Goal: Find specific page/section: Find specific page/section

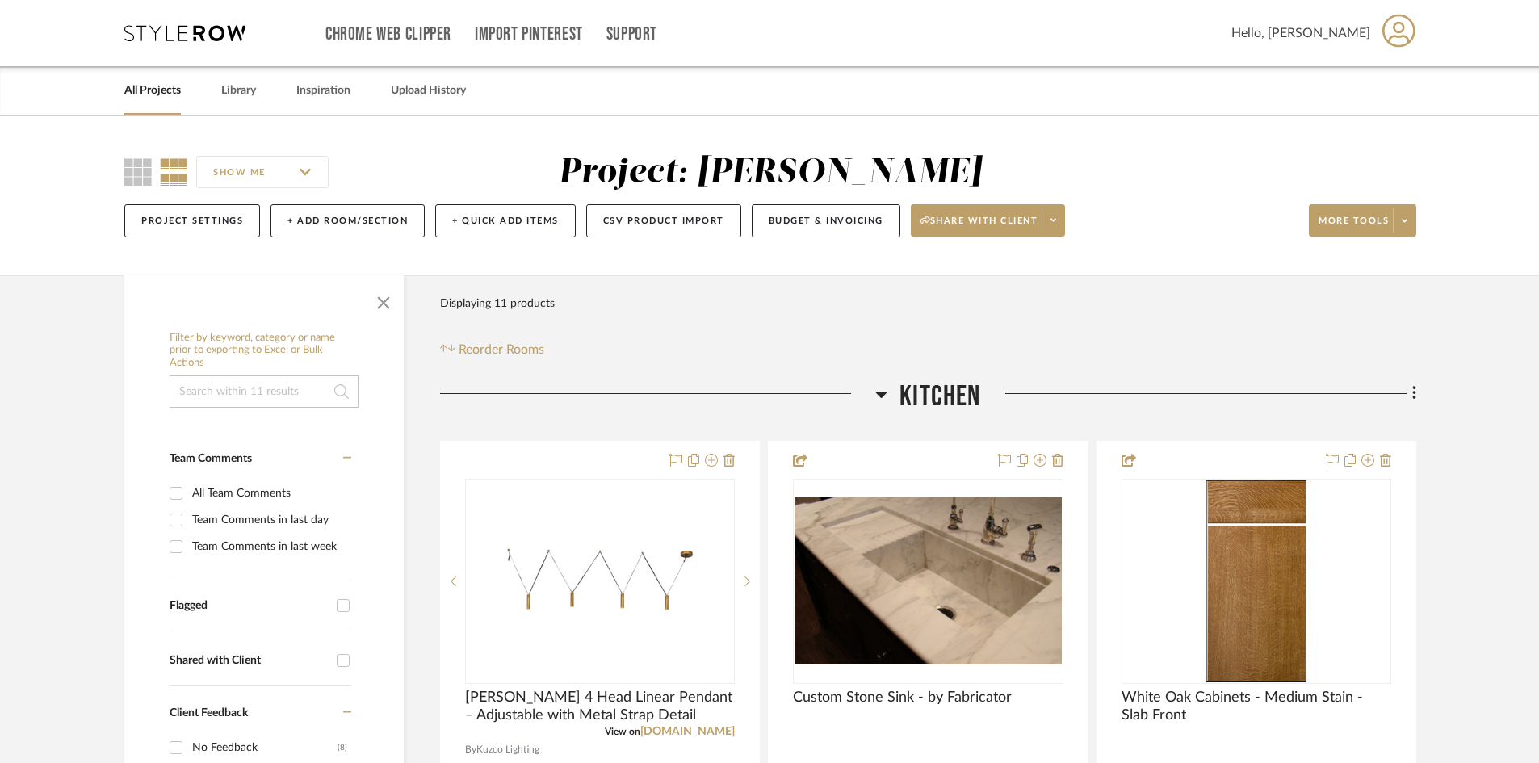
click at [198, 28] on icon at bounding box center [184, 33] width 121 height 16
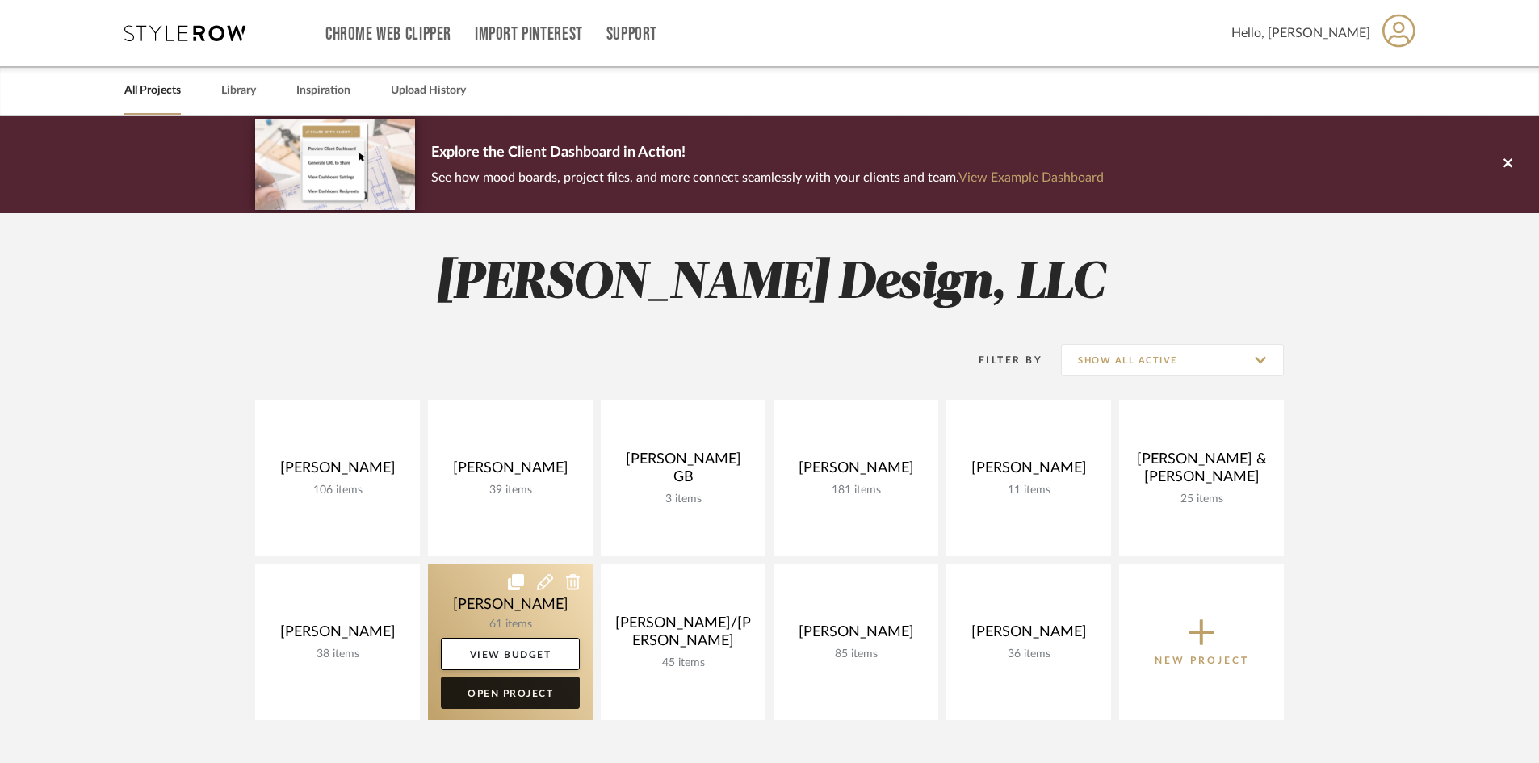
click at [535, 690] on link "Open Project" at bounding box center [510, 693] width 139 height 32
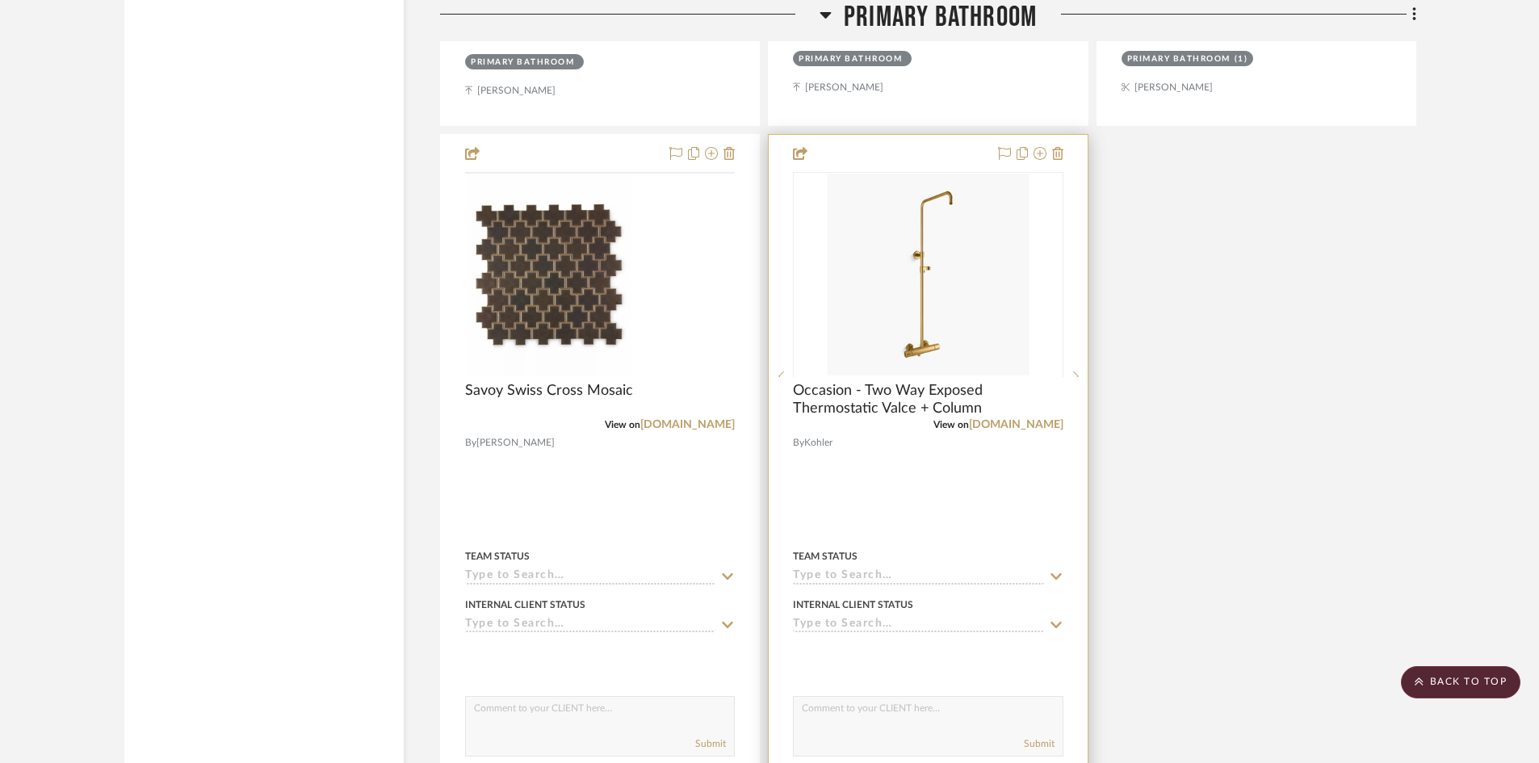
scroll to position [5814, 0]
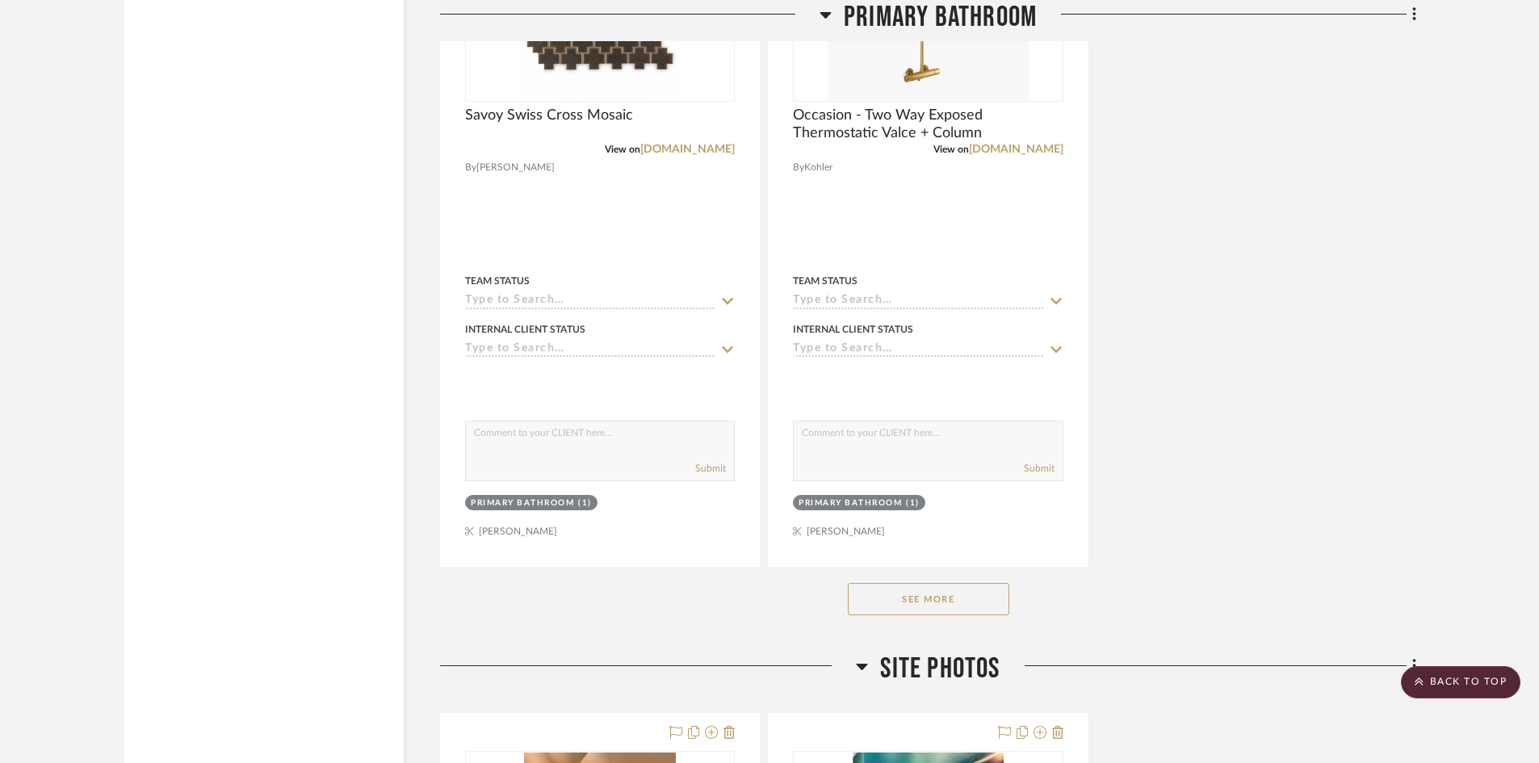
click at [980, 602] on button "See More" at bounding box center [929, 599] width 162 height 32
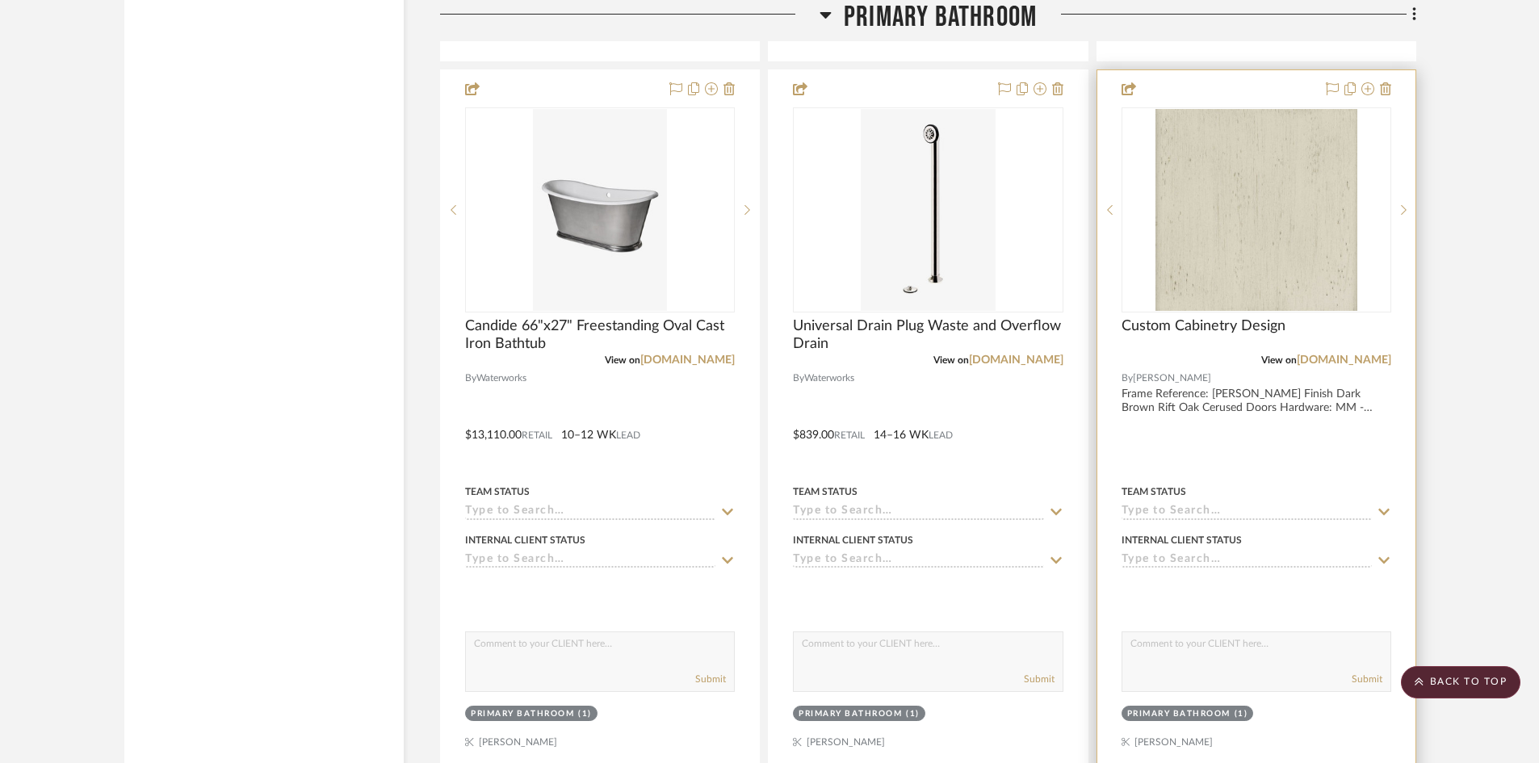
scroll to position [7672, 0]
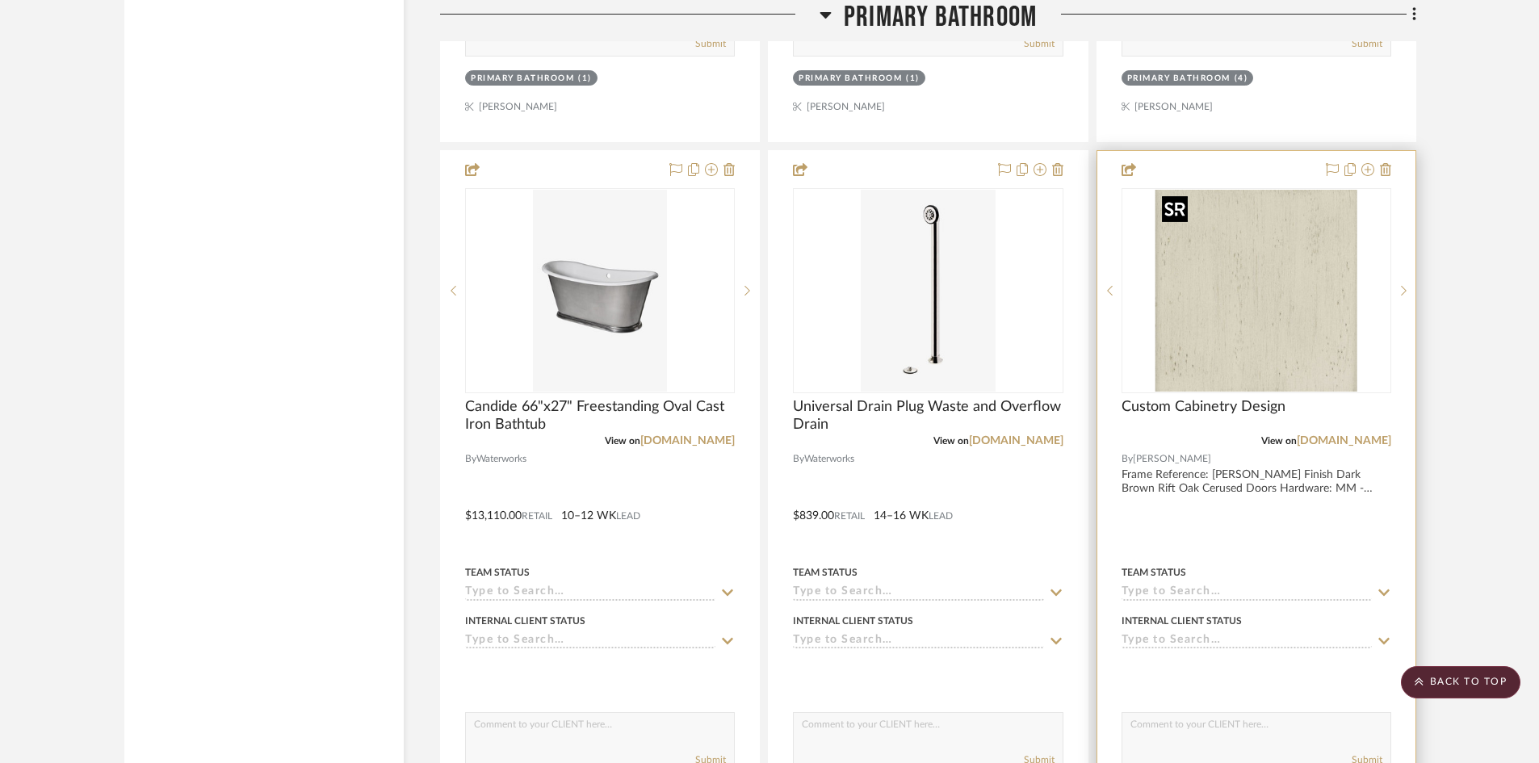
click at [0, 0] on img at bounding box center [0, 0] width 0 height 0
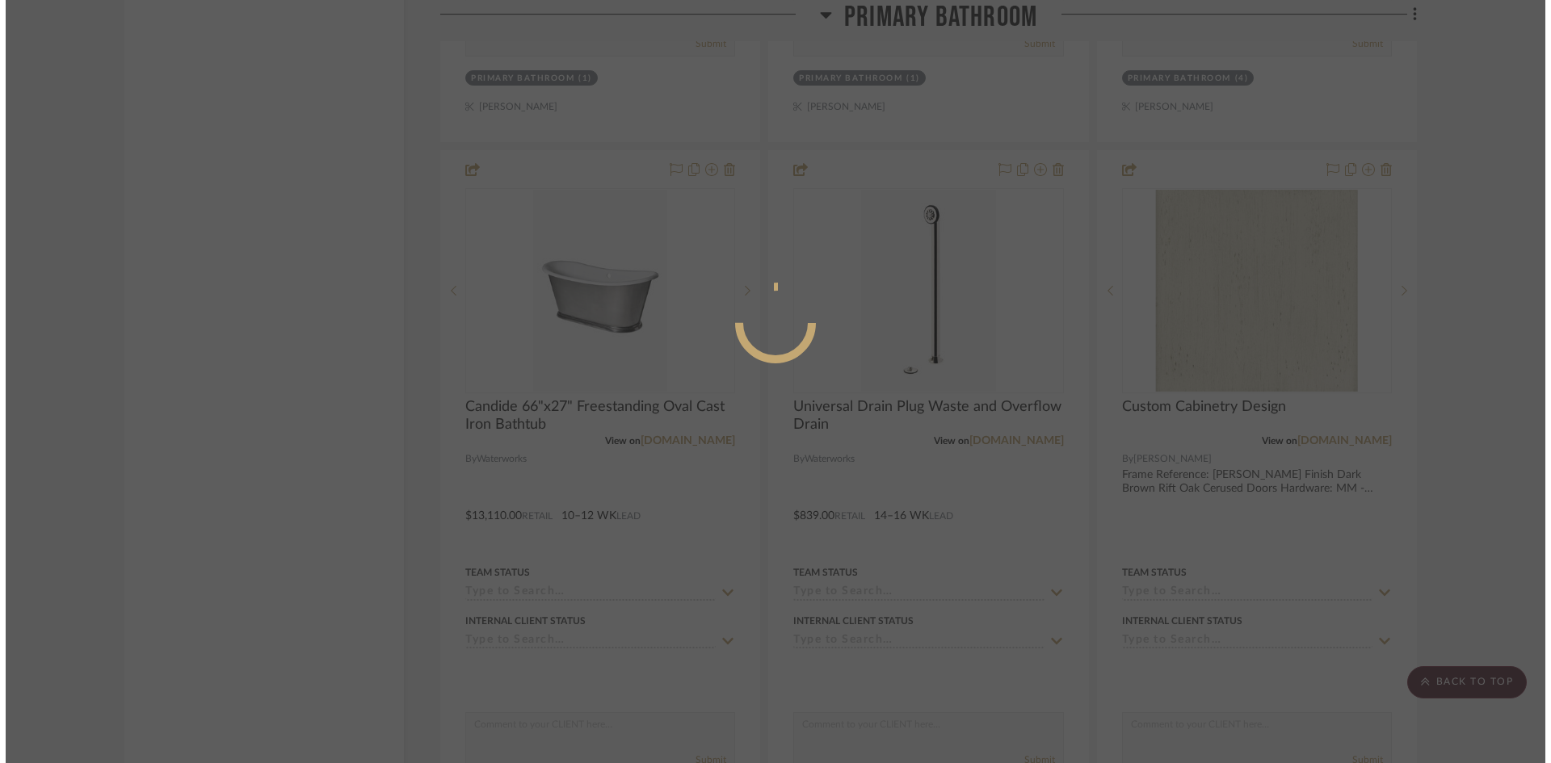
scroll to position [0, 0]
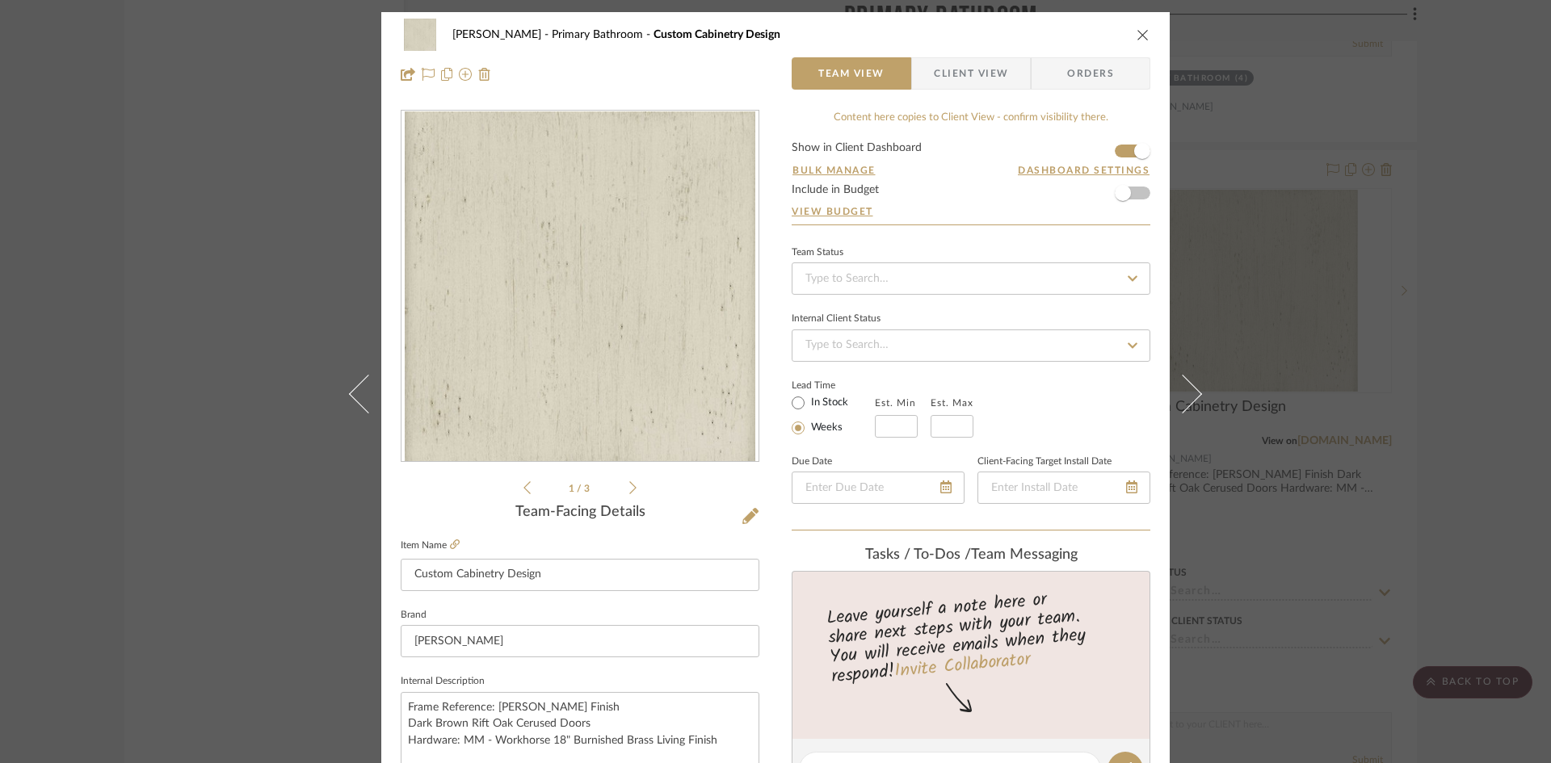
click at [629, 494] on icon at bounding box center [632, 487] width 7 height 15
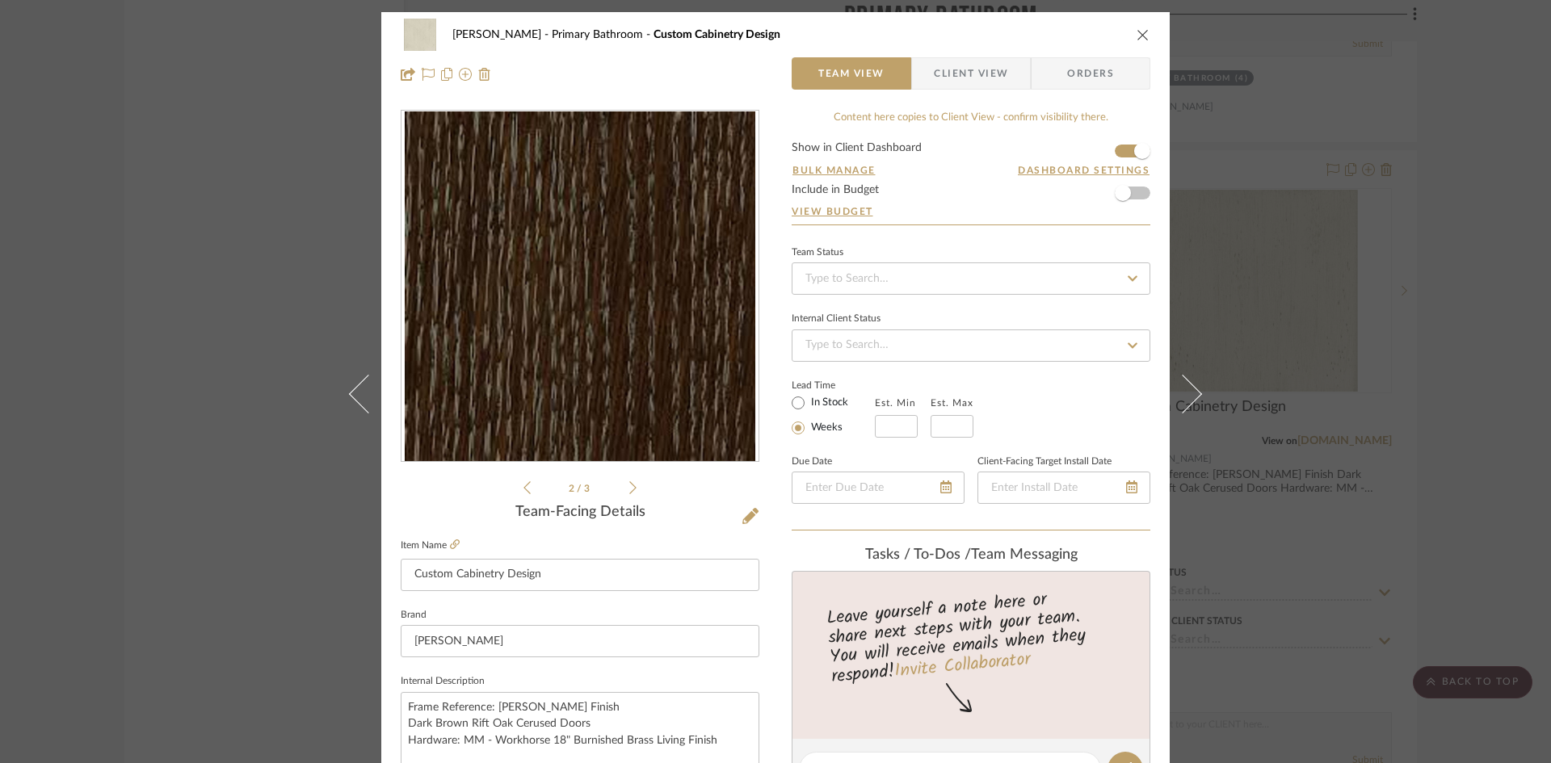
click at [629, 493] on icon at bounding box center [632, 487] width 7 height 15
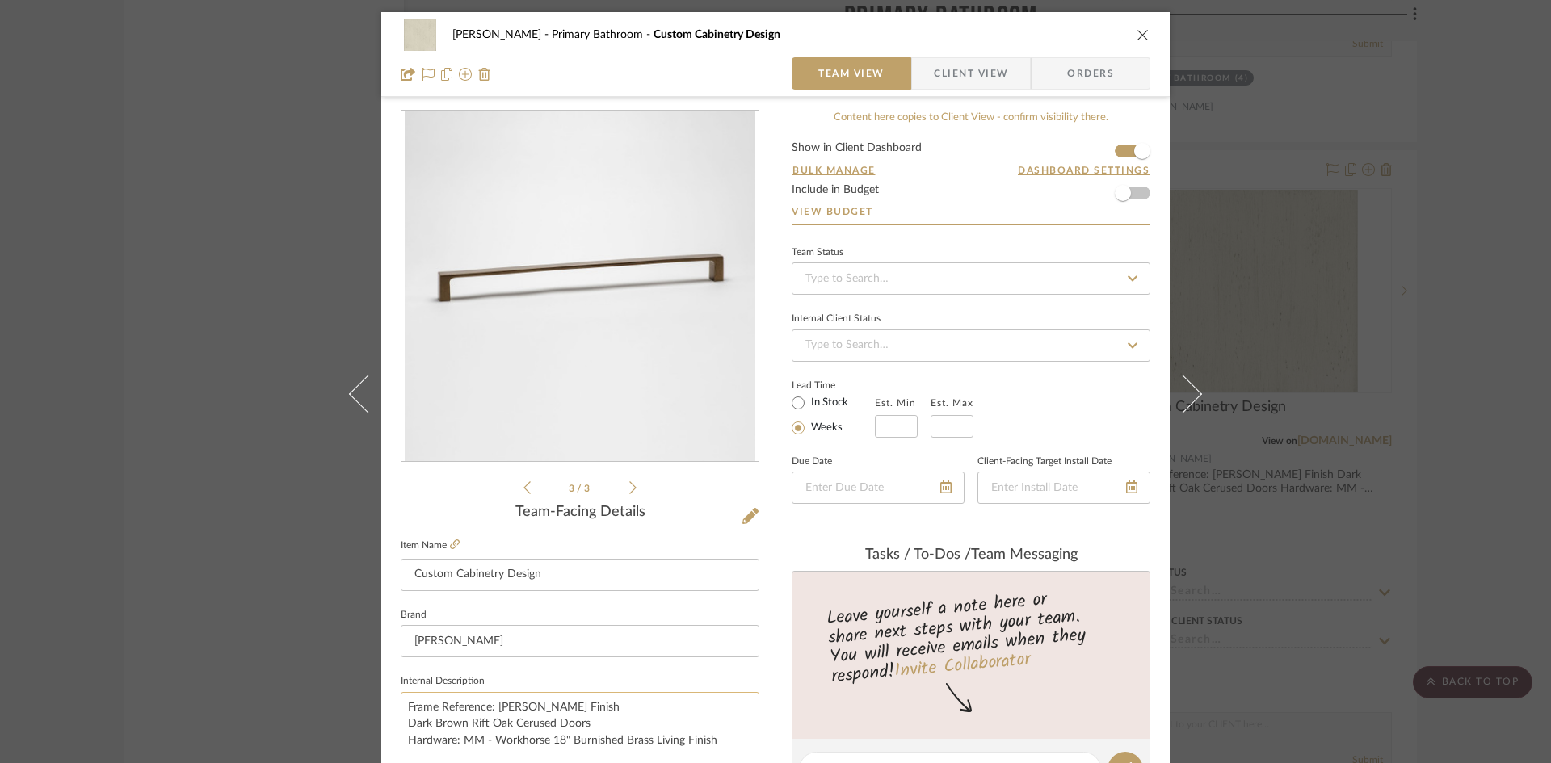
scroll to position [81, 0]
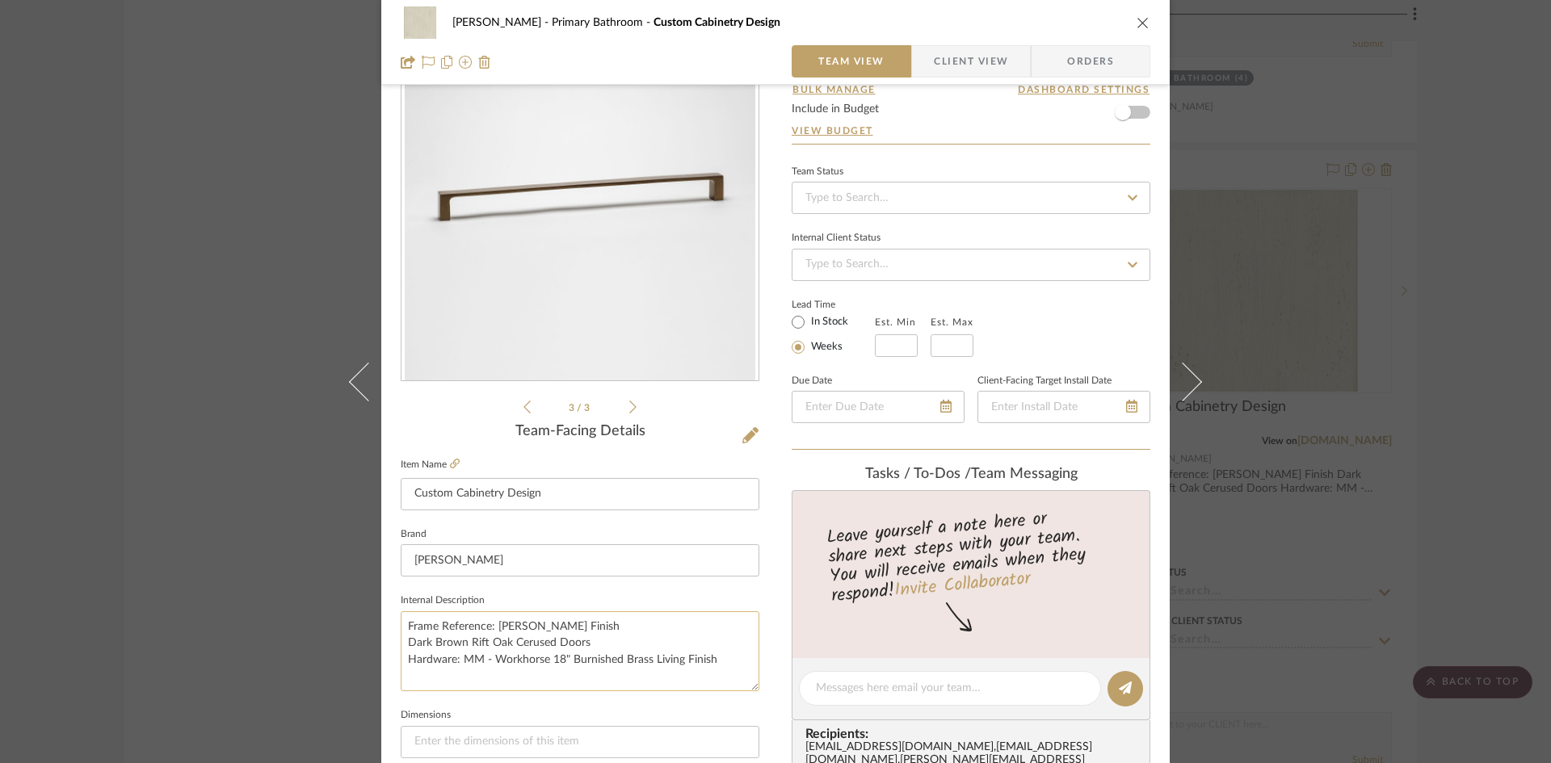
click at [589, 660] on textarea "Frame Reference: WB Graystone Finish Dark Brown Rift Oak Cerused Doors Hardware…" at bounding box center [580, 651] width 359 height 80
drag, startPoint x: 488, startPoint y: 659, endPoint x: 543, endPoint y: 671, distance: 57.0
click at [543, 671] on textarea "Frame Reference: WB Graystone Finish Dark Brown Rift Oak Cerused Doors Hardware…" at bounding box center [580, 651] width 359 height 80
drag, startPoint x: 487, startPoint y: 657, endPoint x: 735, endPoint y: 667, distance: 248.1
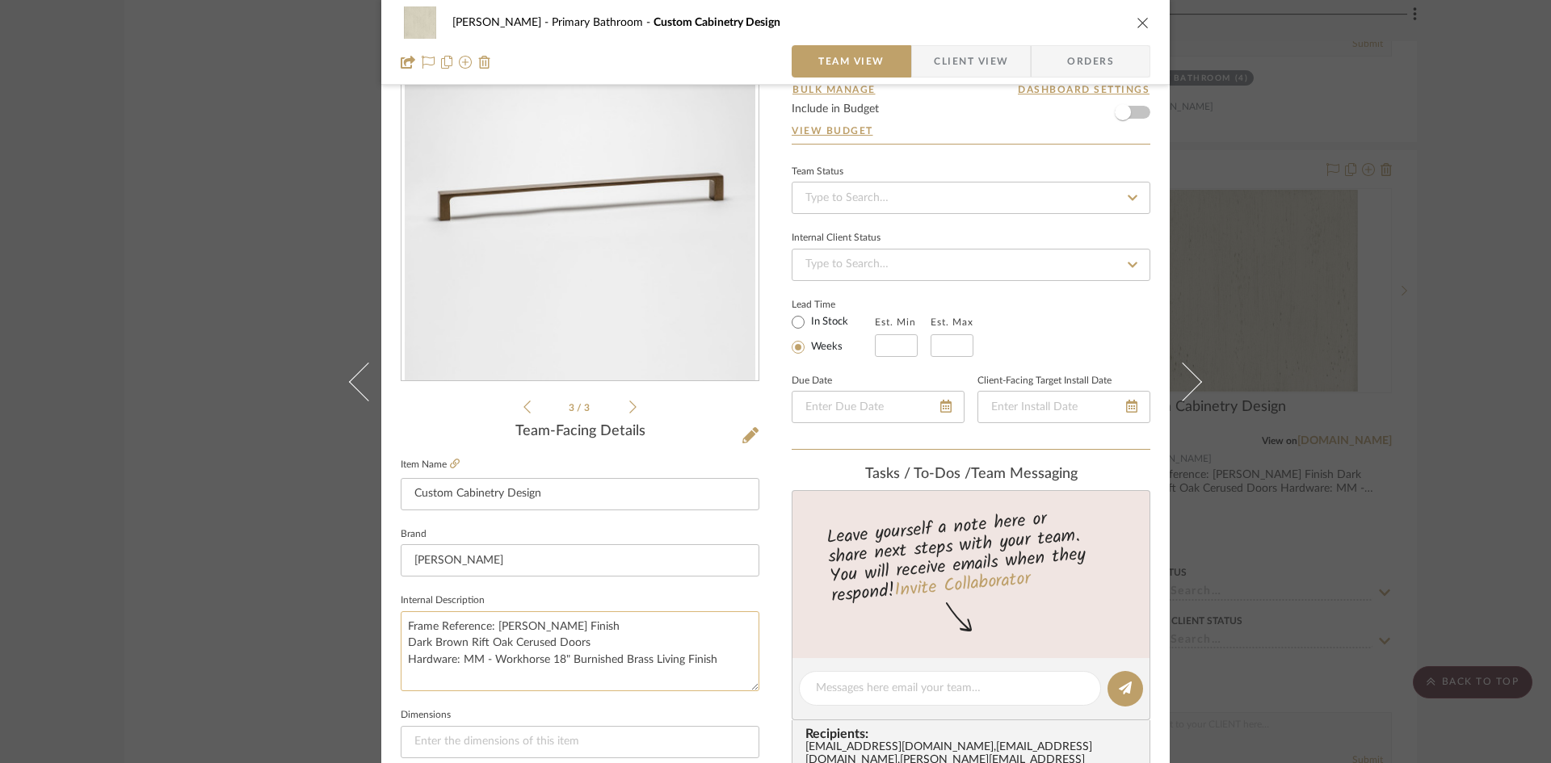
click at [735, 667] on textarea "Frame Reference: WB Graystone Finish Dark Brown Rift Oak Cerused Doors Hardware…" at bounding box center [580, 651] width 359 height 80
click at [450, 669] on textarea "Frame Reference: WB Graystone Finish Dark Brown Rift Oak Cerused Doors Hardware…" at bounding box center [580, 651] width 359 height 80
click at [629, 402] on icon at bounding box center [632, 407] width 7 height 15
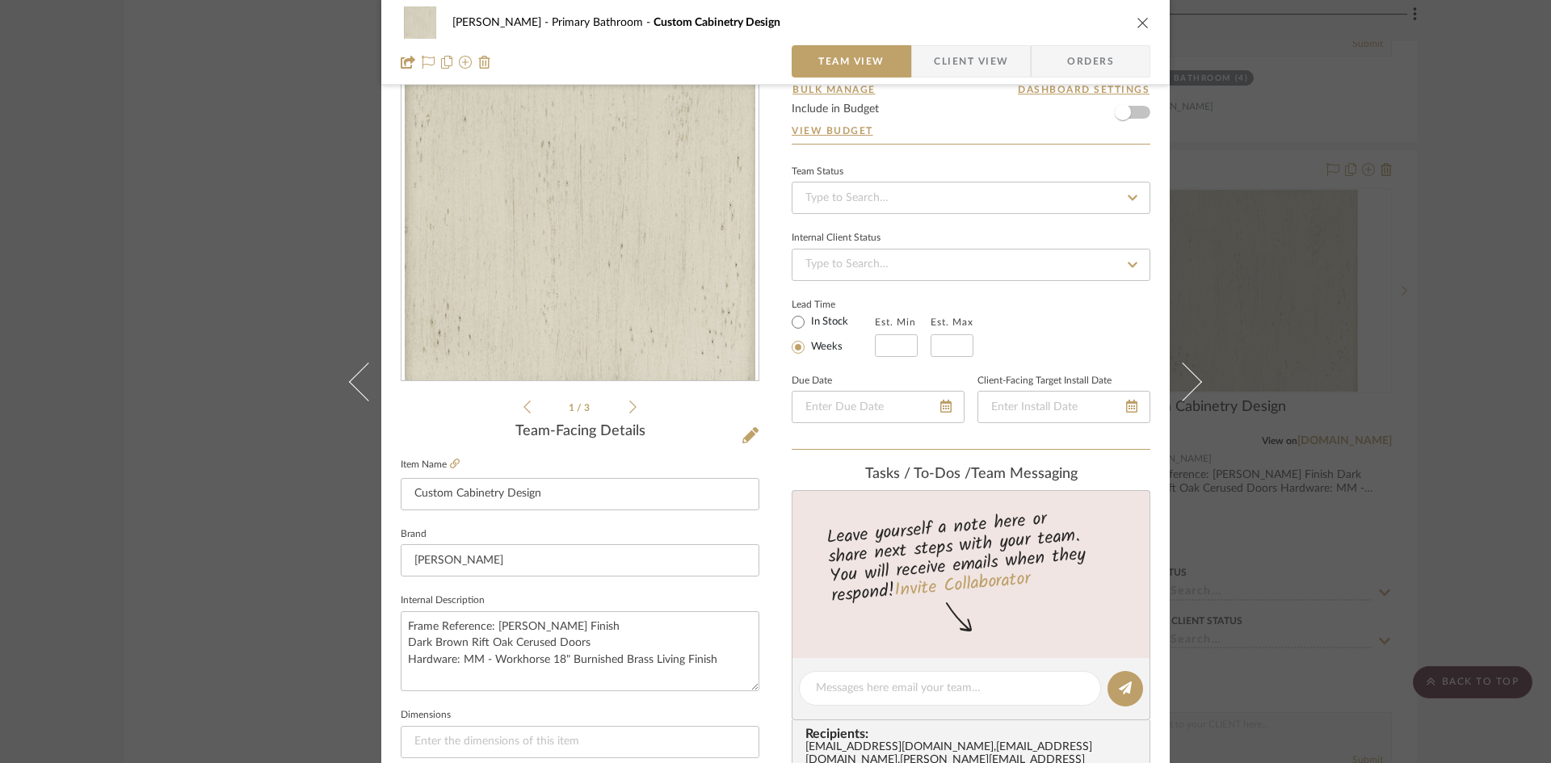
click at [629, 402] on icon at bounding box center [632, 407] width 7 height 13
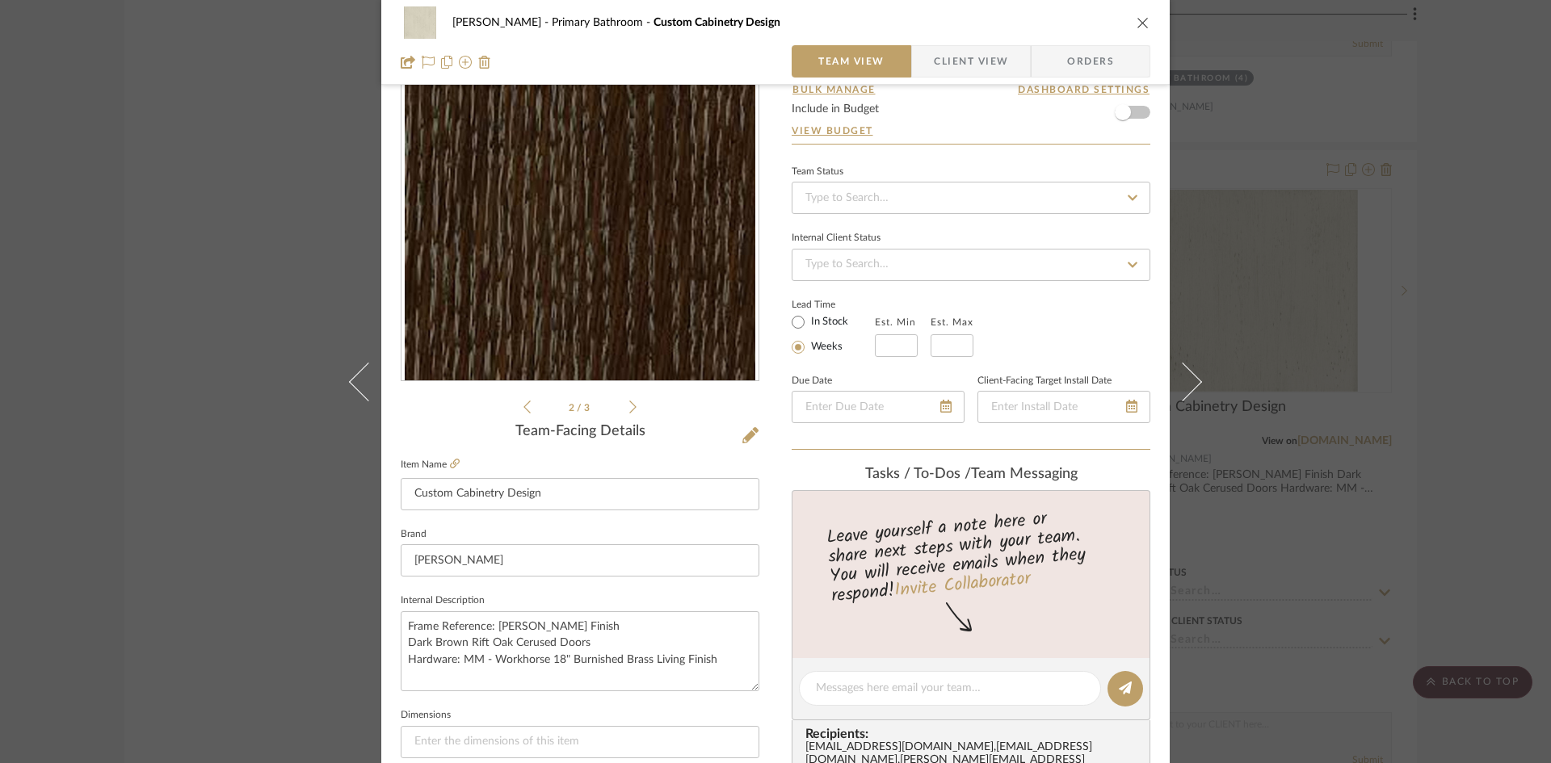
click at [1142, 28] on icon "close" at bounding box center [1142, 22] width 13 height 13
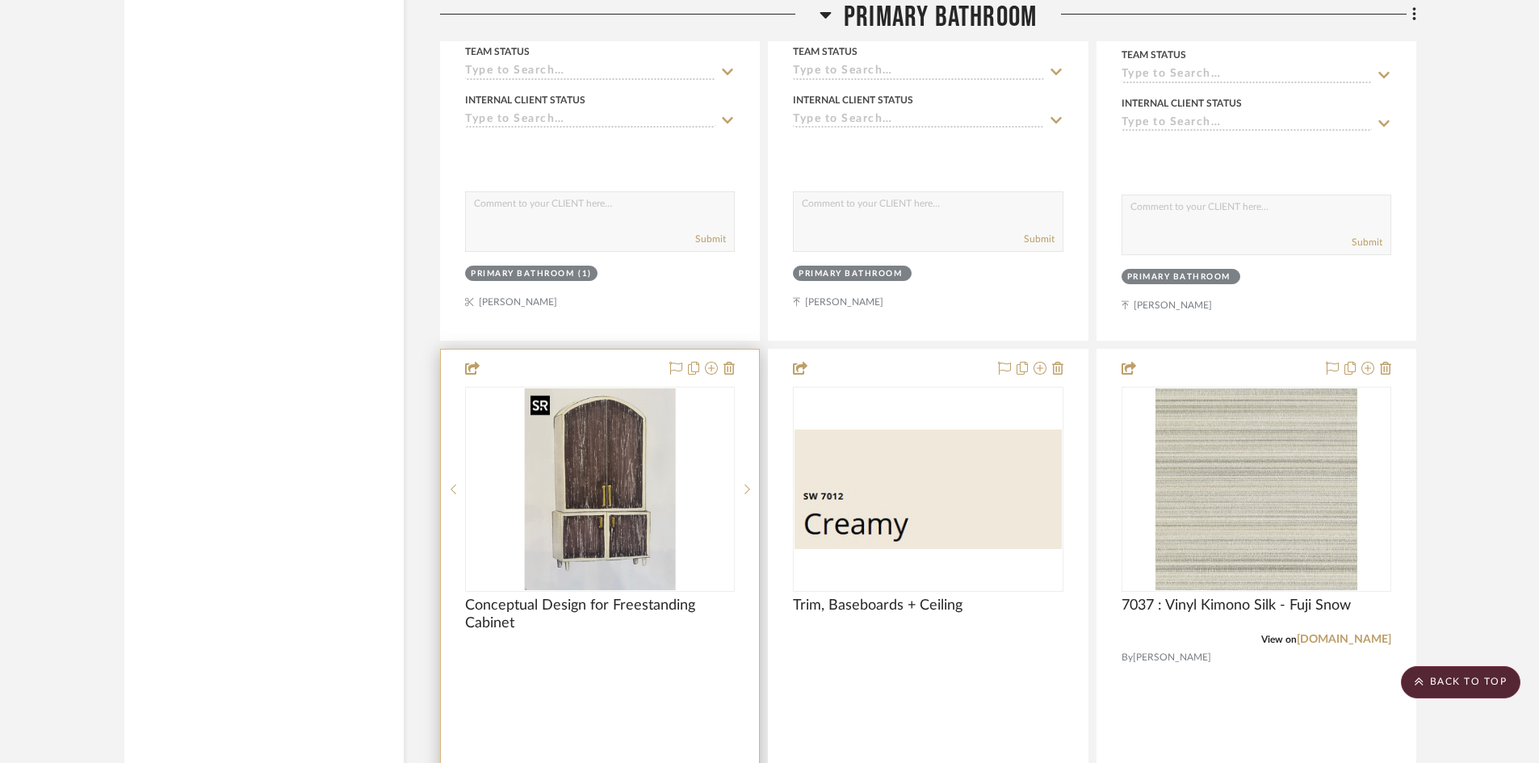
scroll to position [4684, 0]
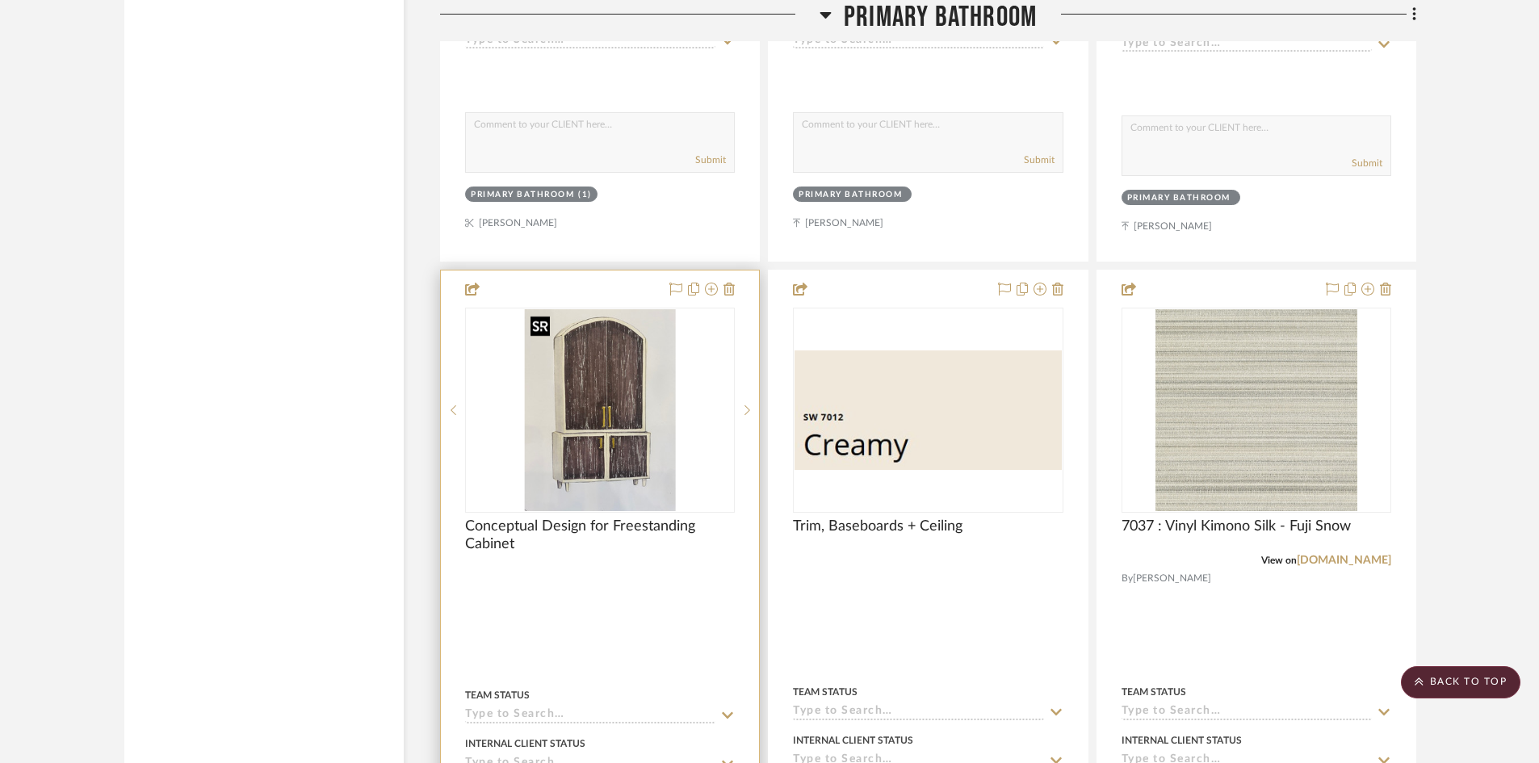
click at [613, 443] on img "0" at bounding box center [600, 410] width 152 height 202
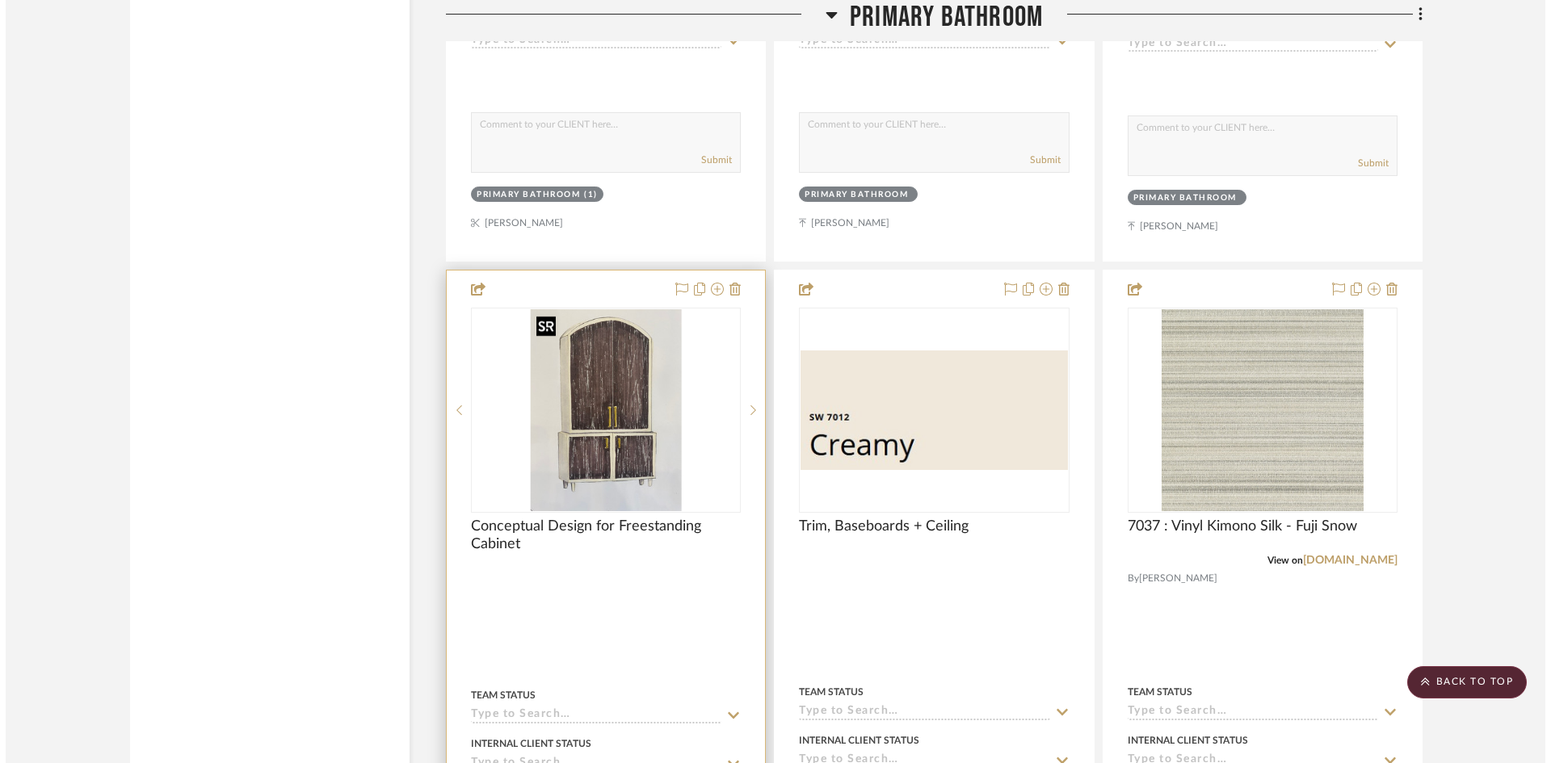
scroll to position [0, 0]
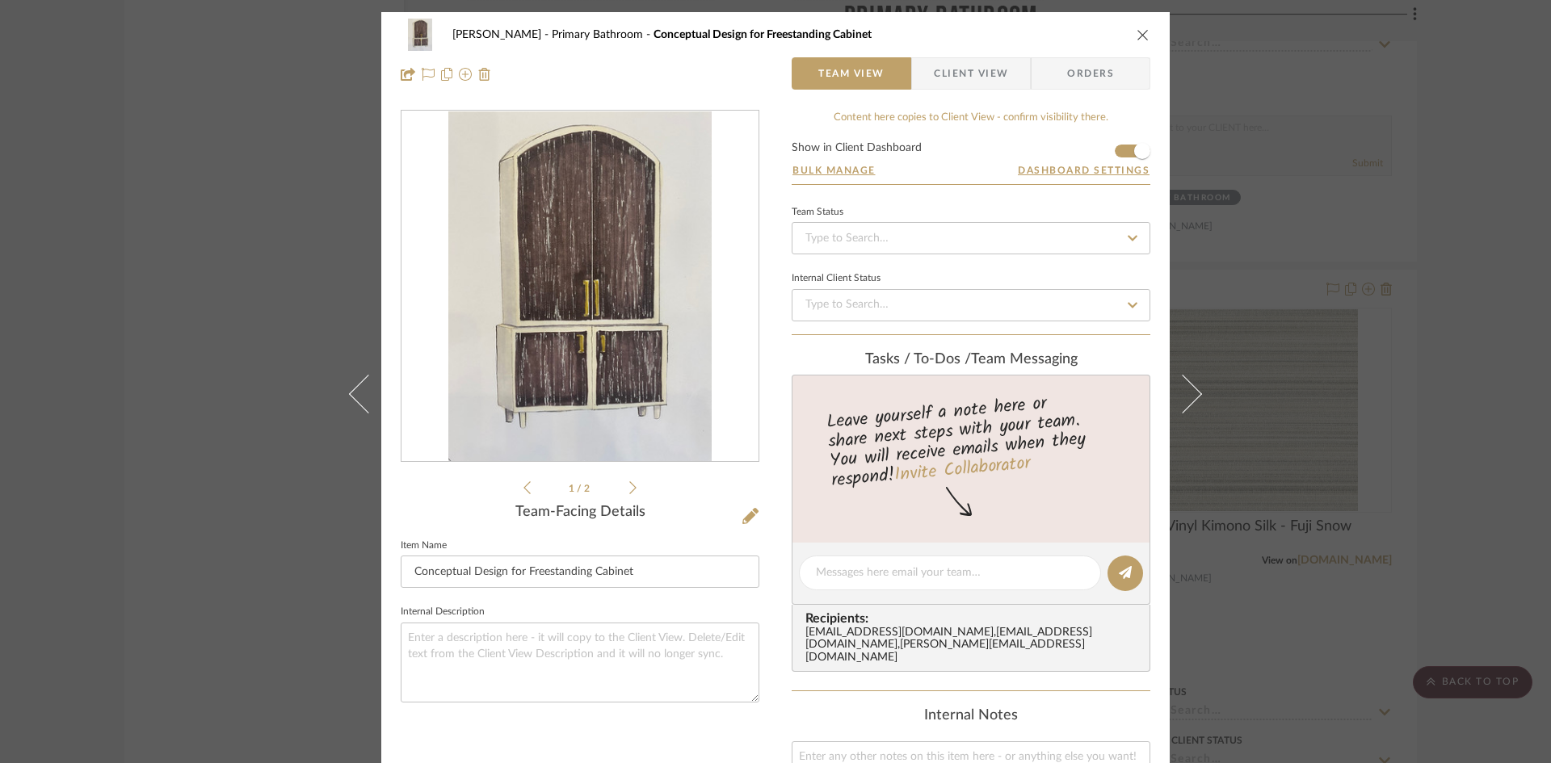
click at [1138, 34] on icon "close" at bounding box center [1142, 34] width 13 height 13
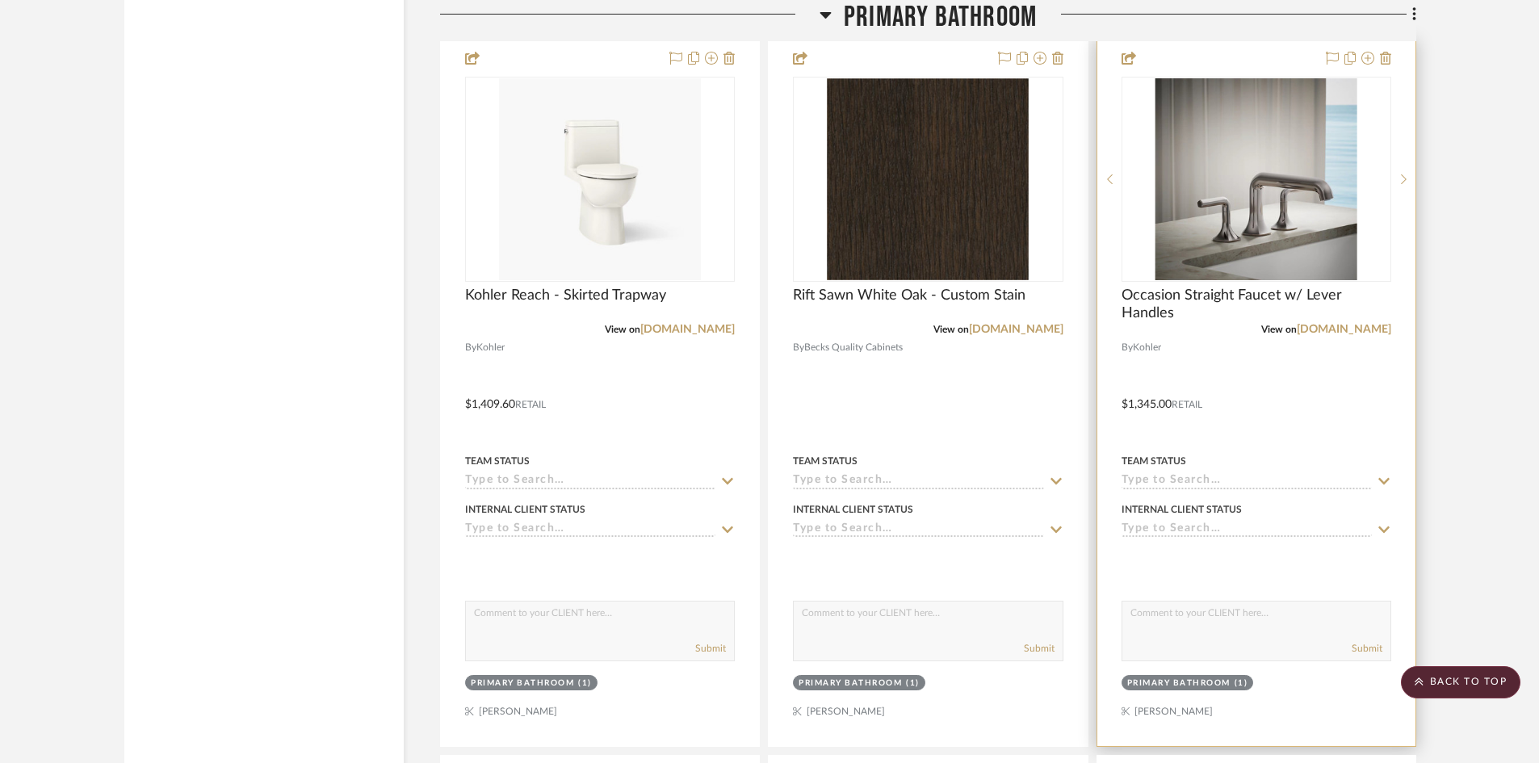
scroll to position [6460, 0]
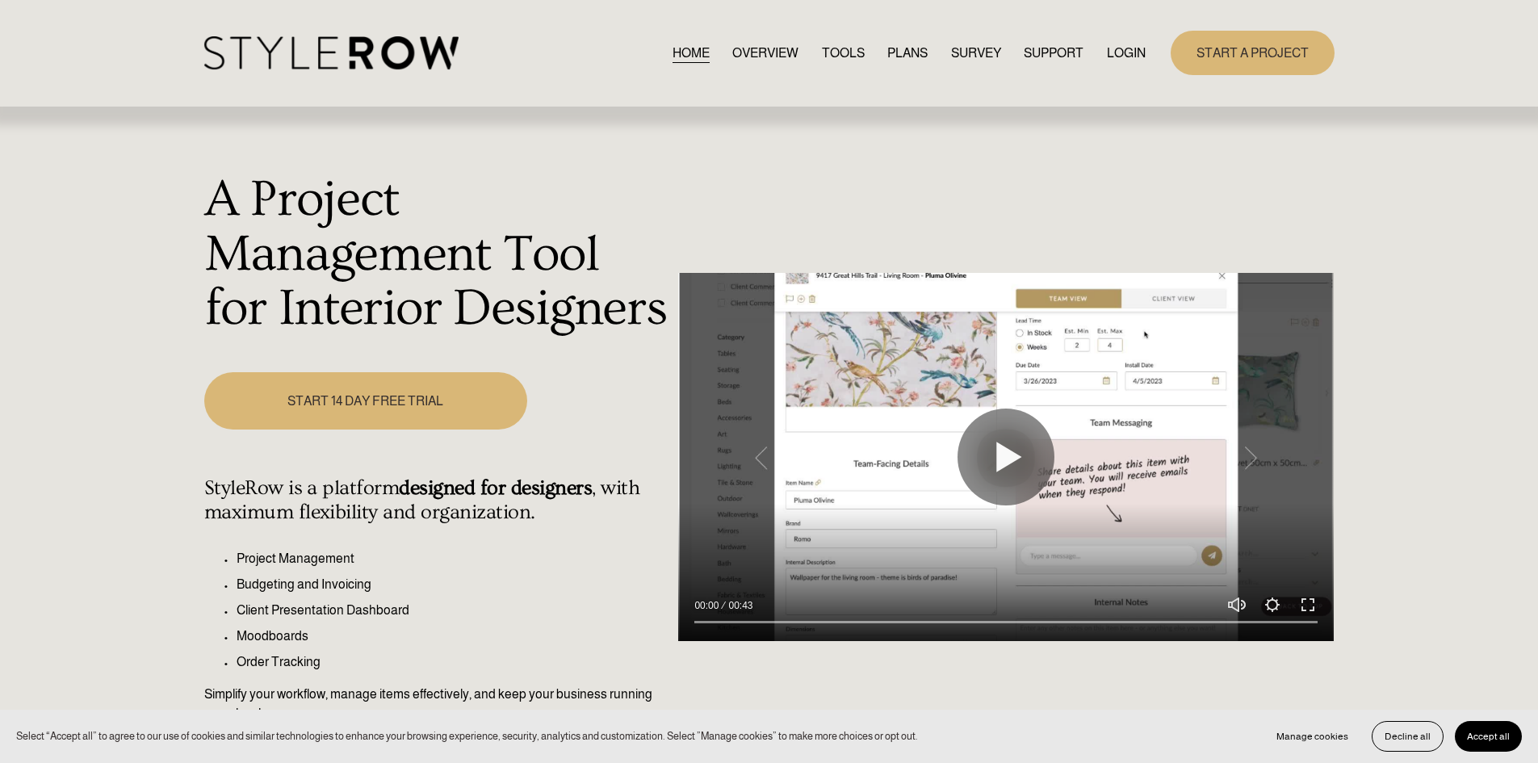
click at [1135, 51] on link "LOGIN" at bounding box center [1126, 53] width 39 height 22
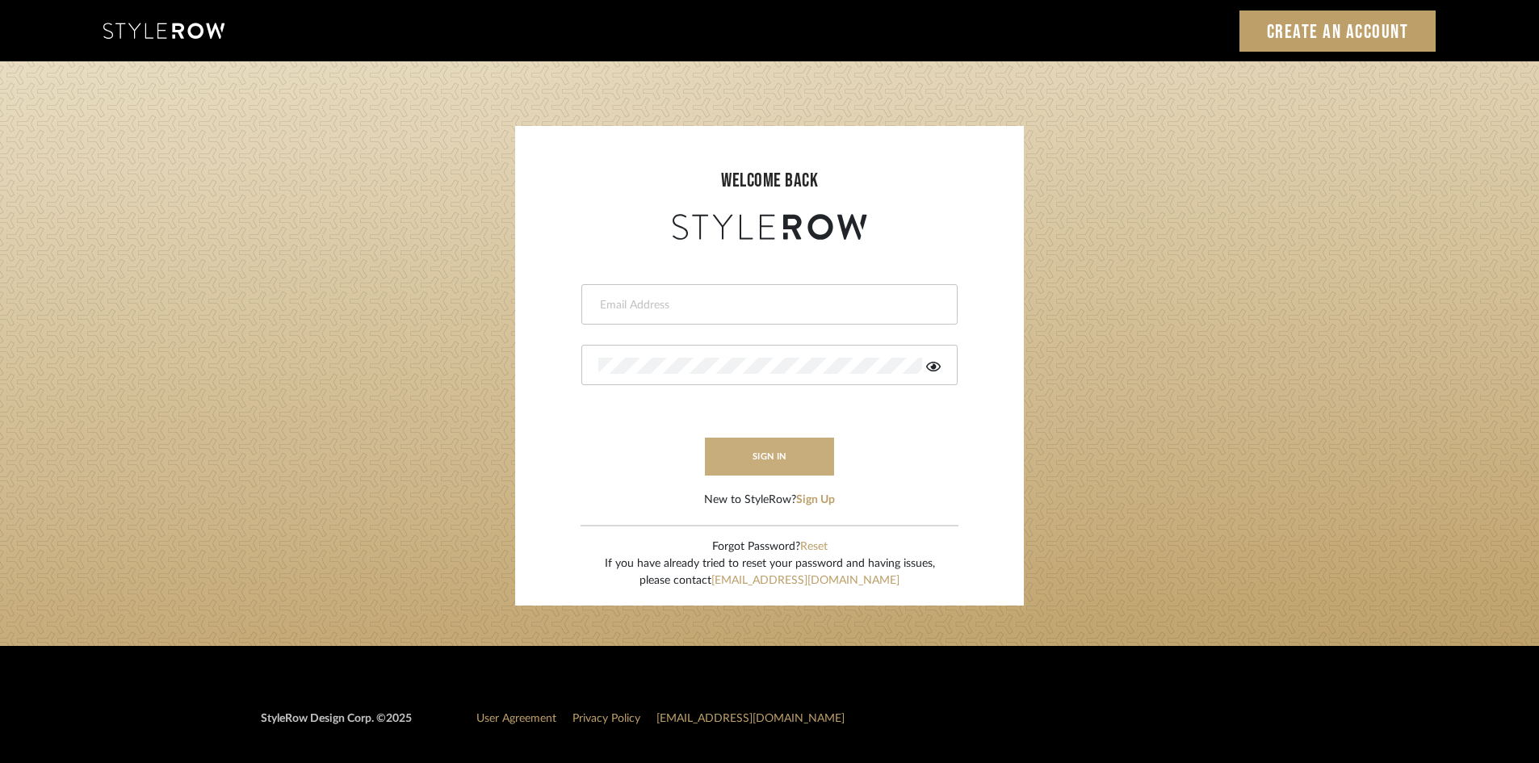
type input "lewisrosedesign@gmail.com"
click at [738, 460] on button "sign in" at bounding box center [769, 457] width 129 height 38
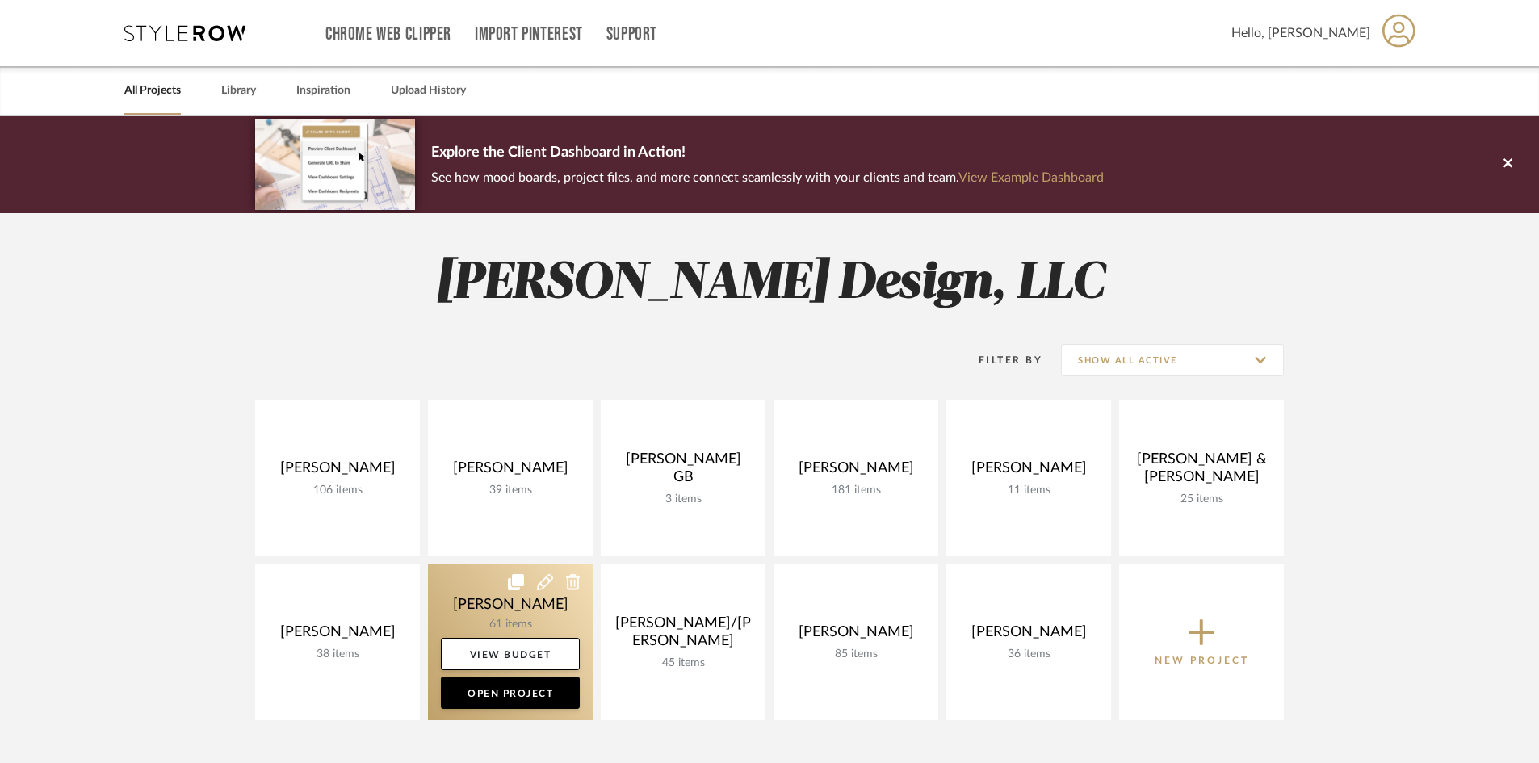
click at [484, 602] on link at bounding box center [510, 642] width 165 height 156
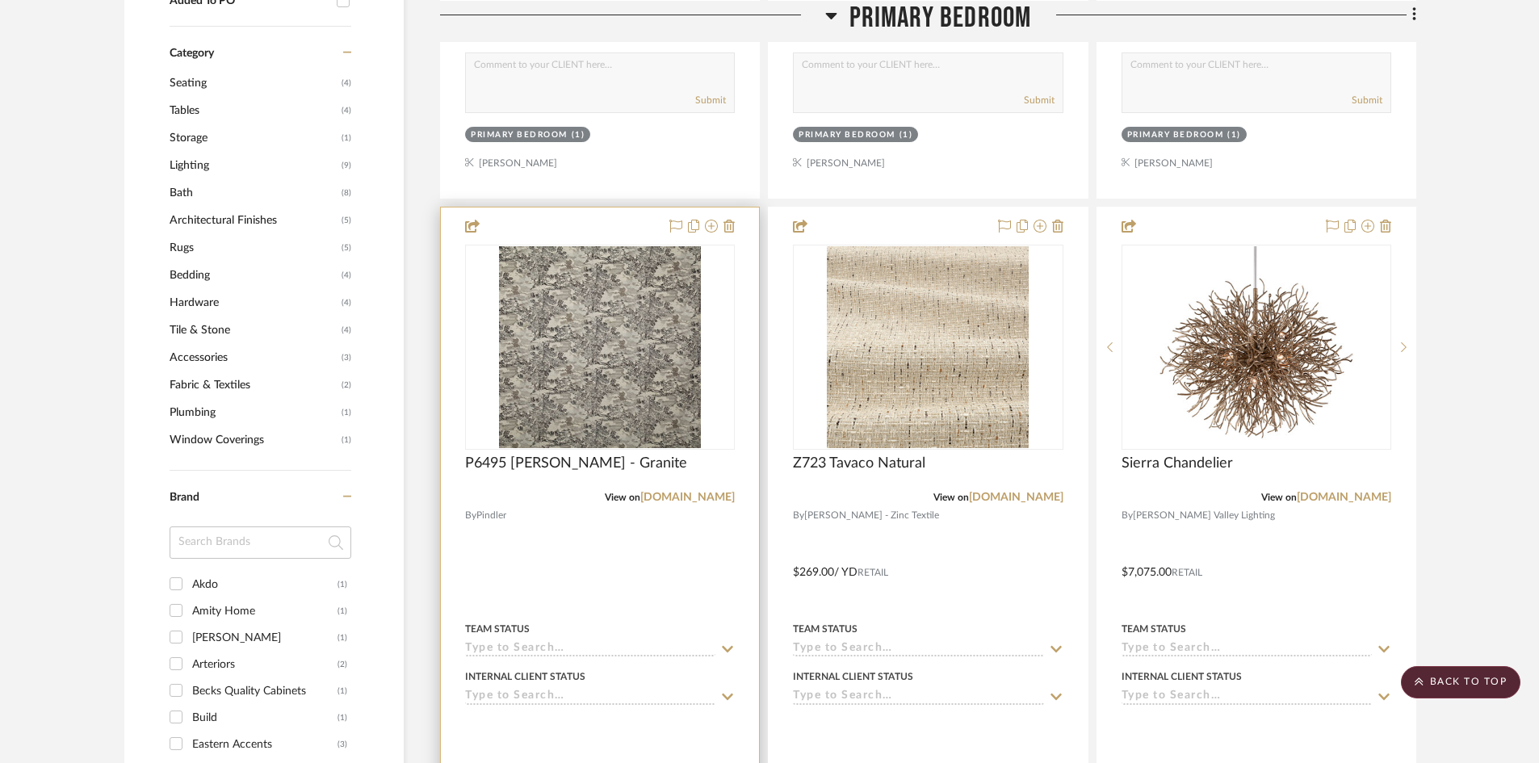
scroll to position [969, 0]
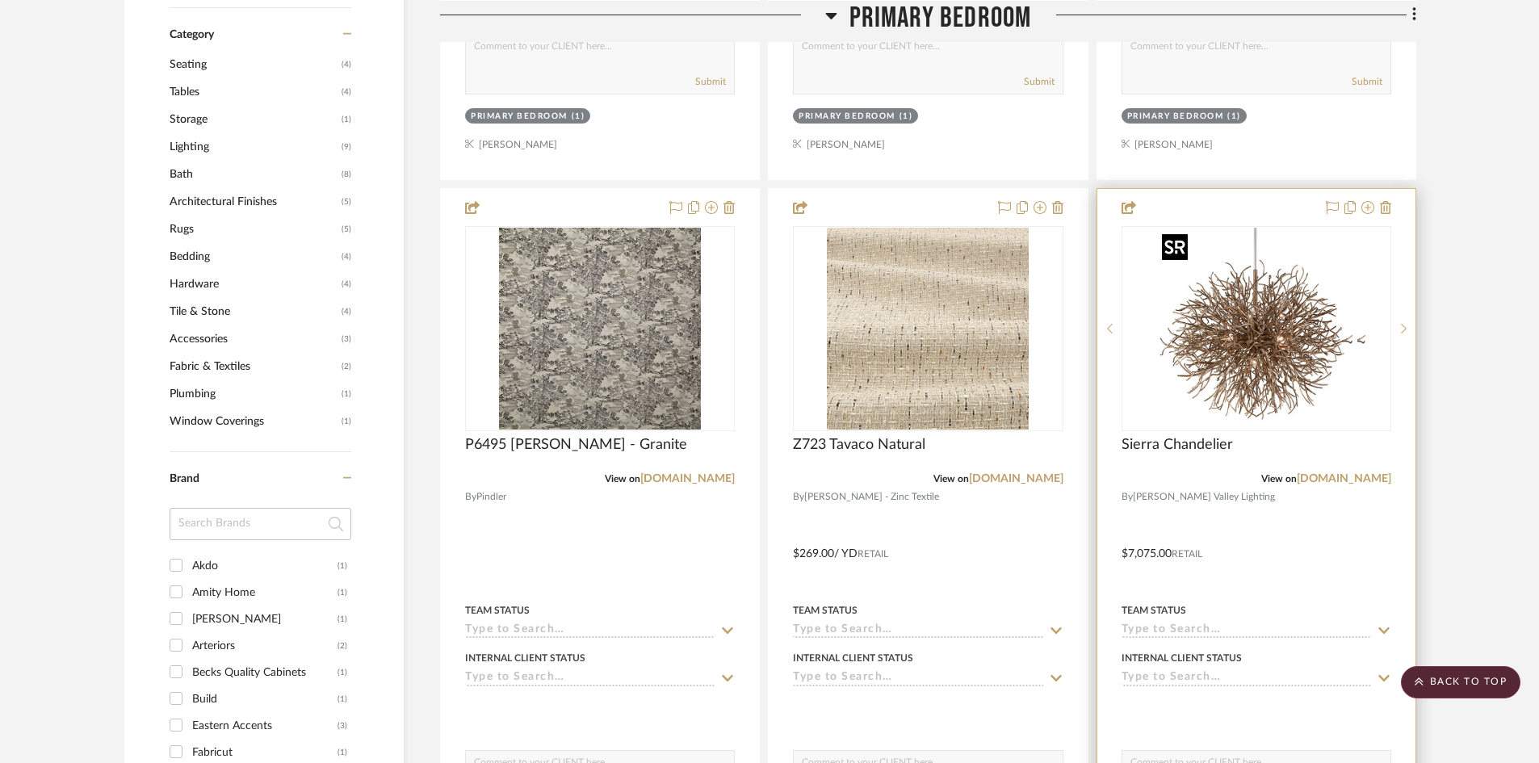
click at [1232, 320] on div at bounding box center [1257, 328] width 270 height 205
click at [1225, 314] on img "0" at bounding box center [1257, 329] width 202 height 202
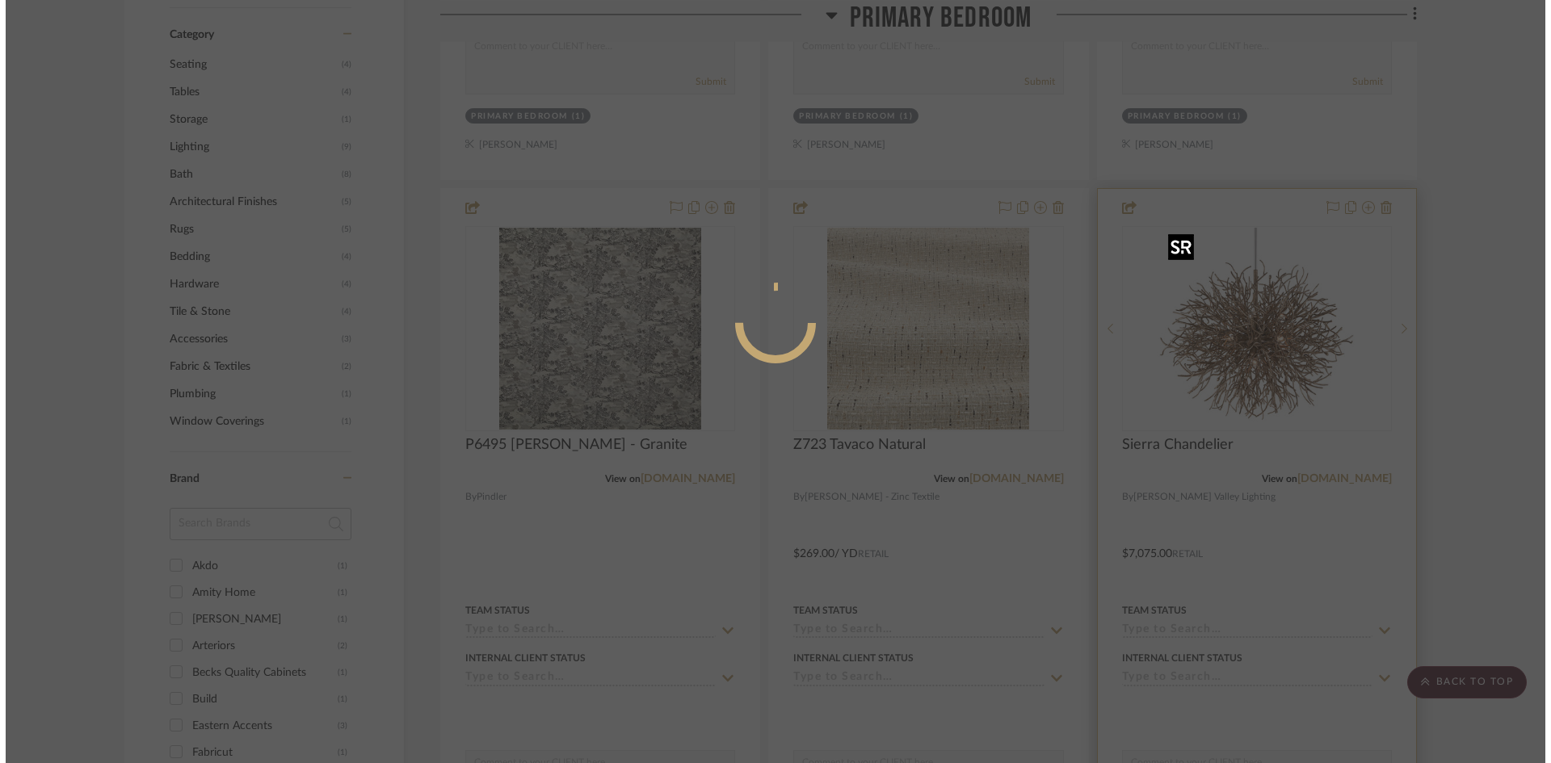
scroll to position [0, 0]
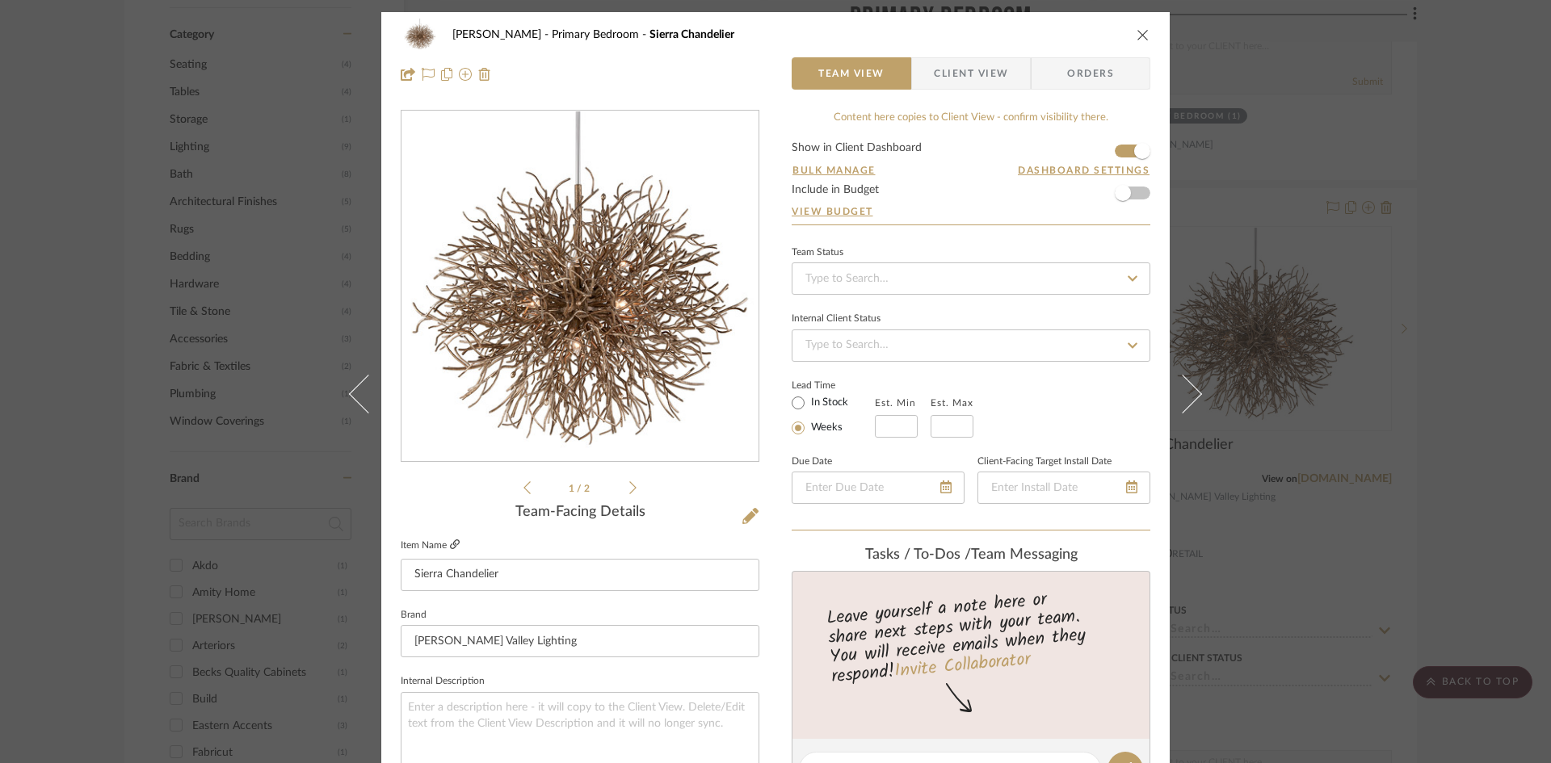
click at [450, 541] on icon at bounding box center [455, 544] width 10 height 10
click at [1136, 35] on icon "close" at bounding box center [1142, 34] width 13 height 13
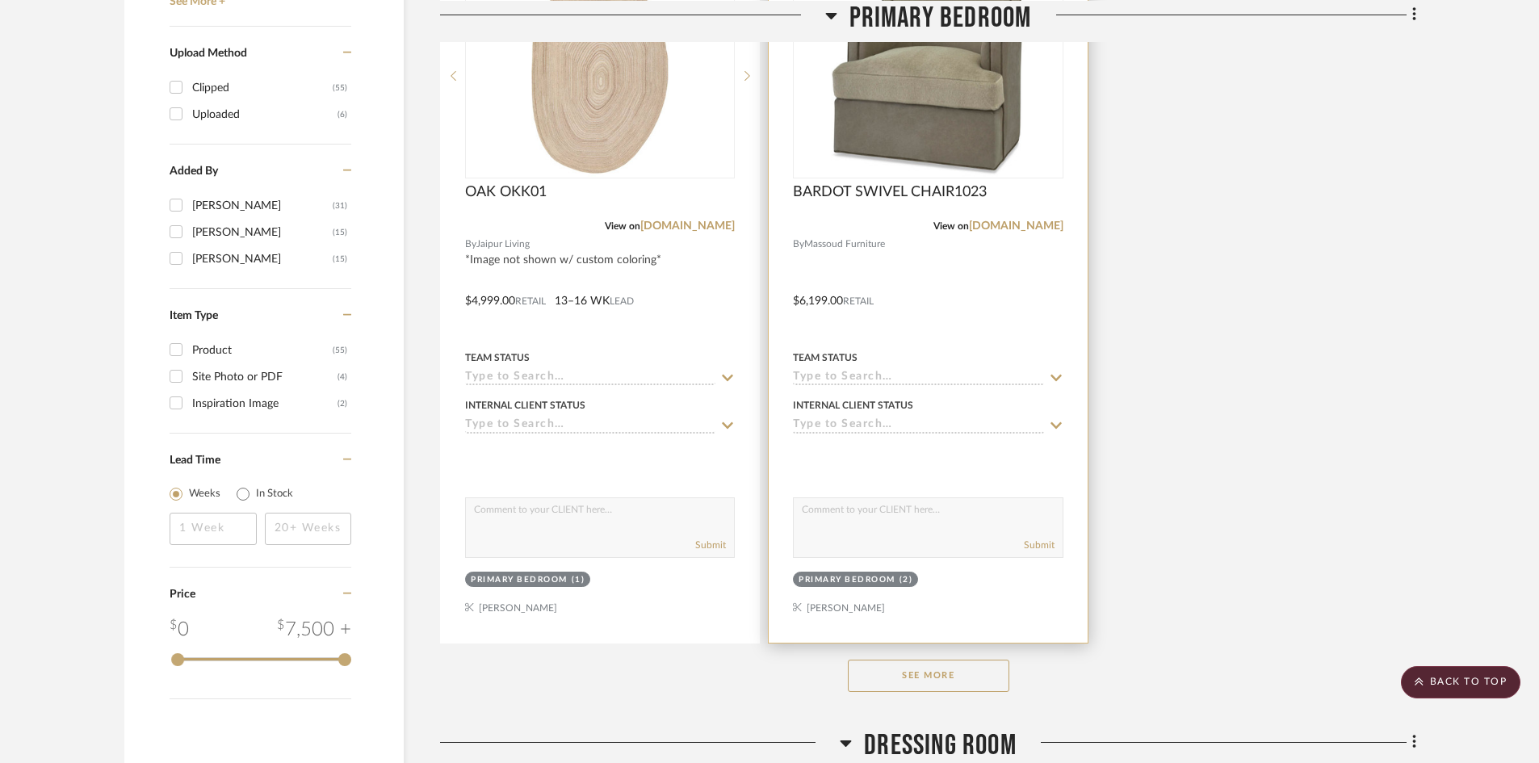
scroll to position [2180, 0]
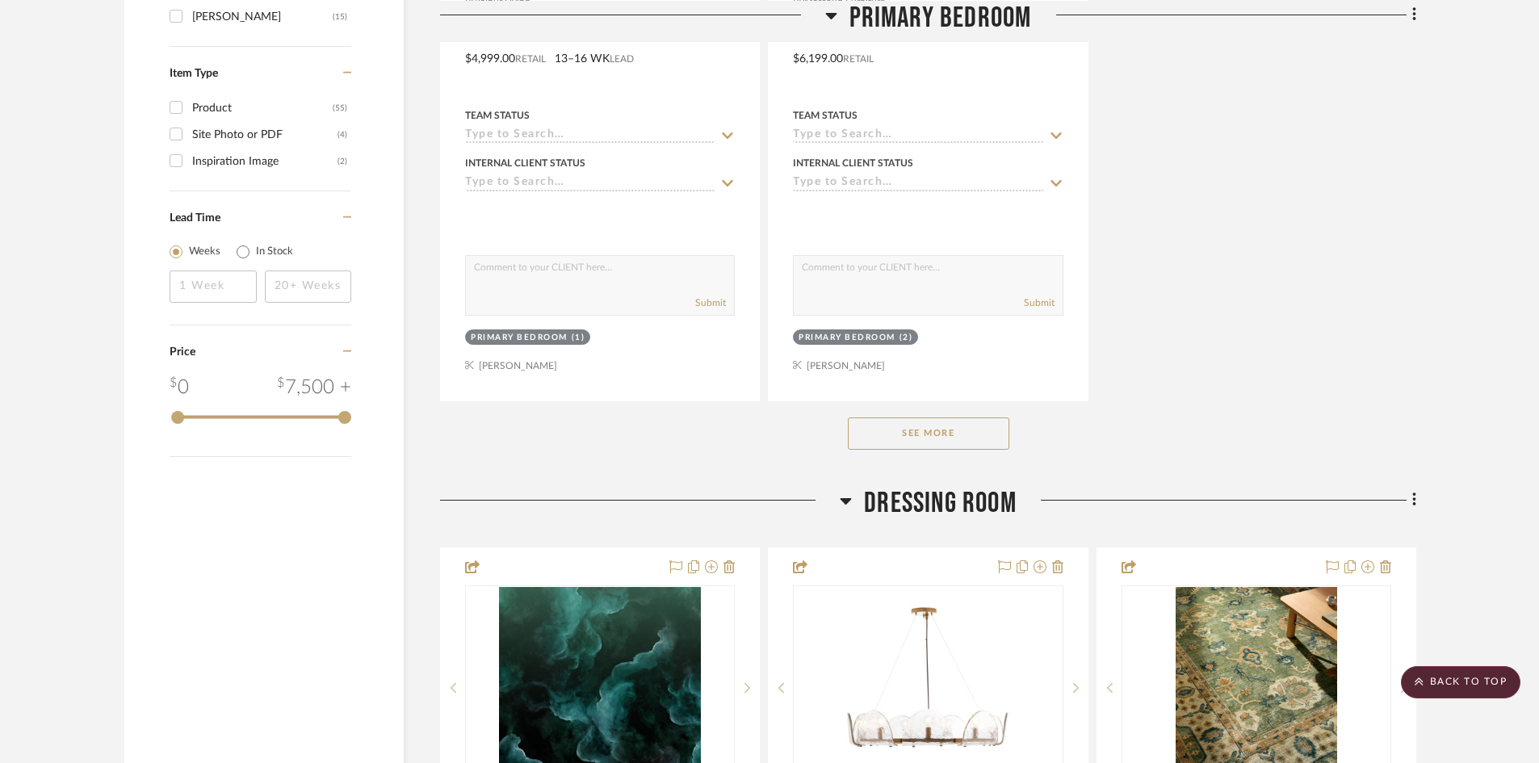
click at [971, 433] on button "See More" at bounding box center [929, 434] width 162 height 32
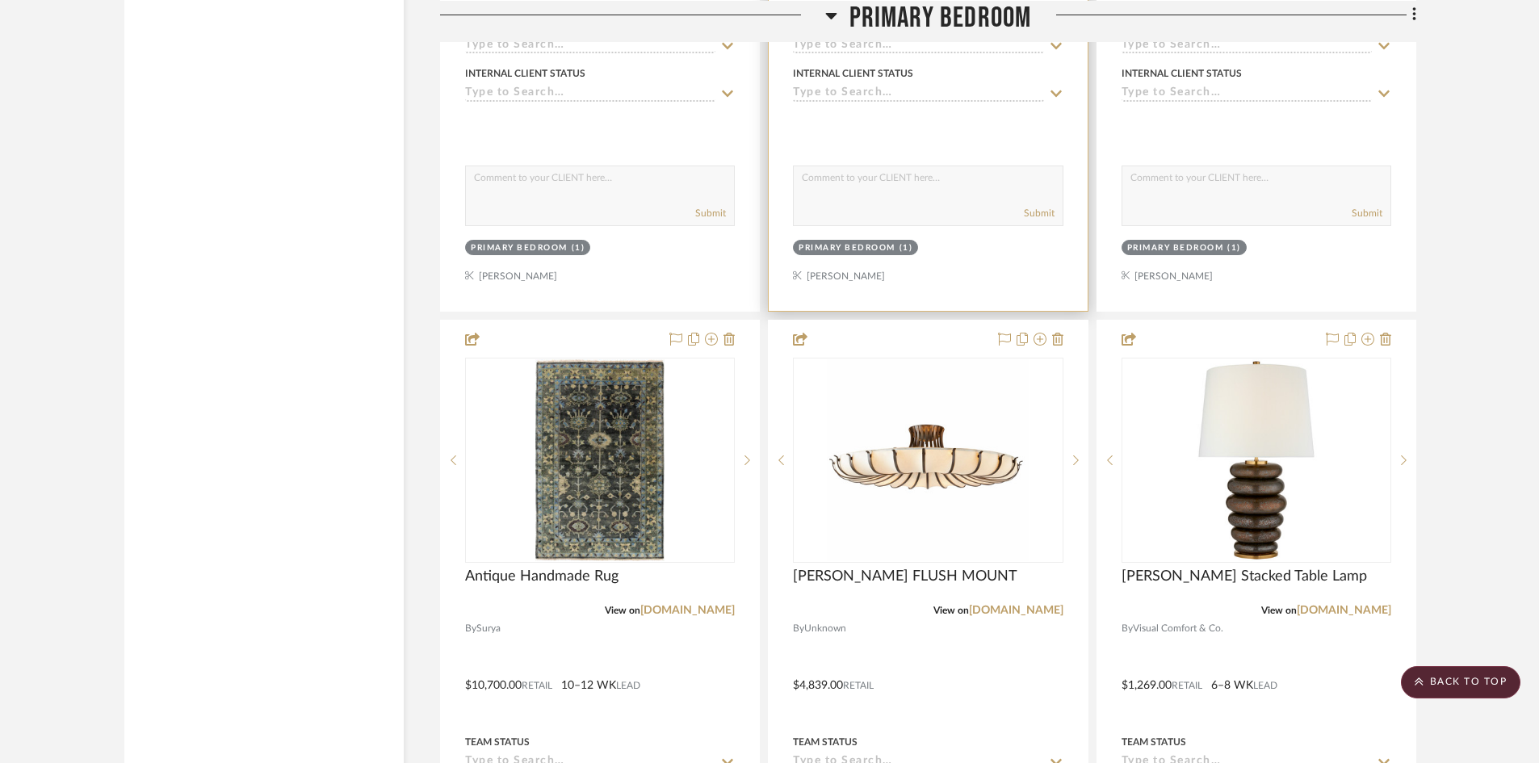
scroll to position [3796, 0]
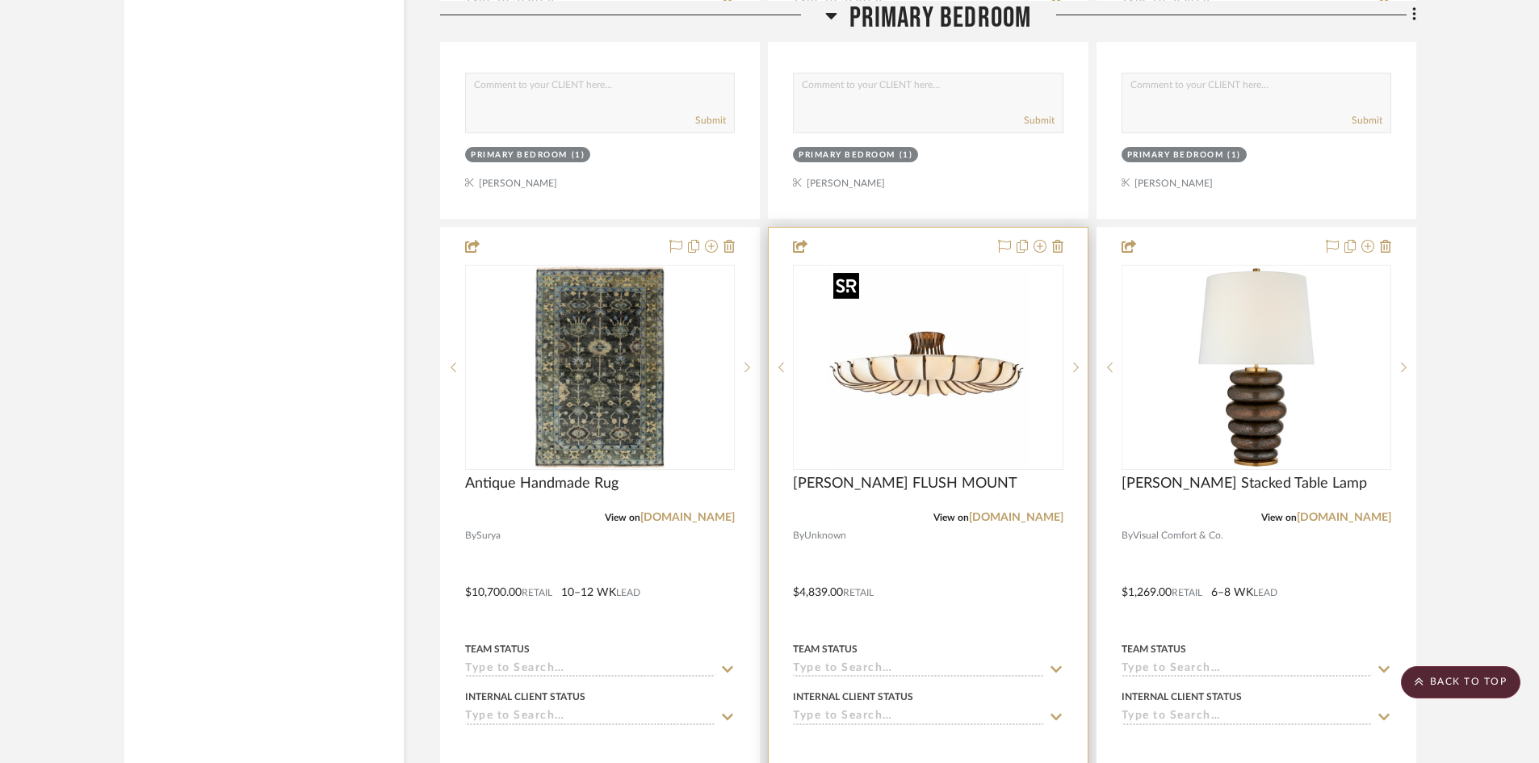
click at [0, 0] on img at bounding box center [0, 0] width 0 height 0
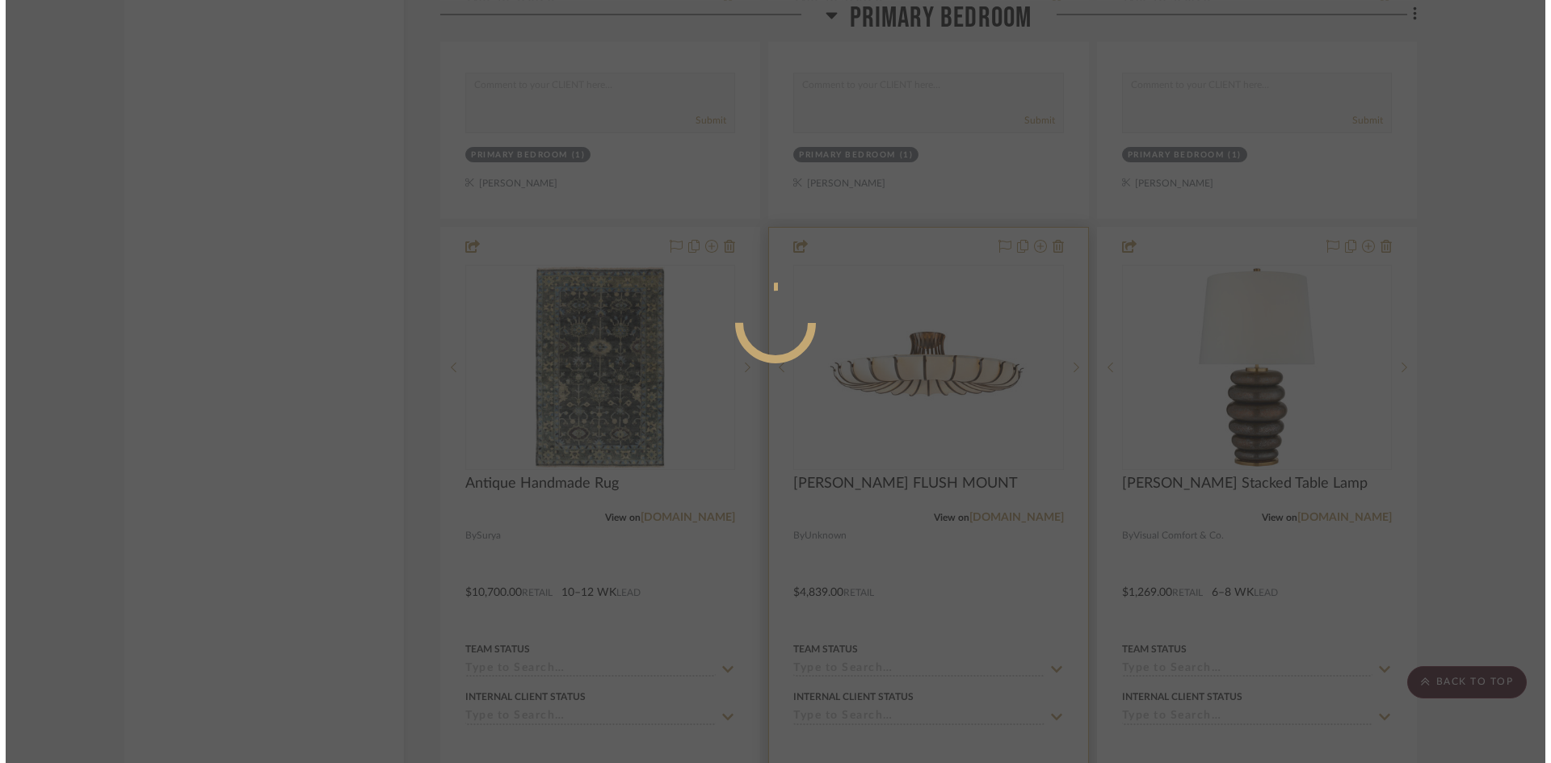
scroll to position [0, 0]
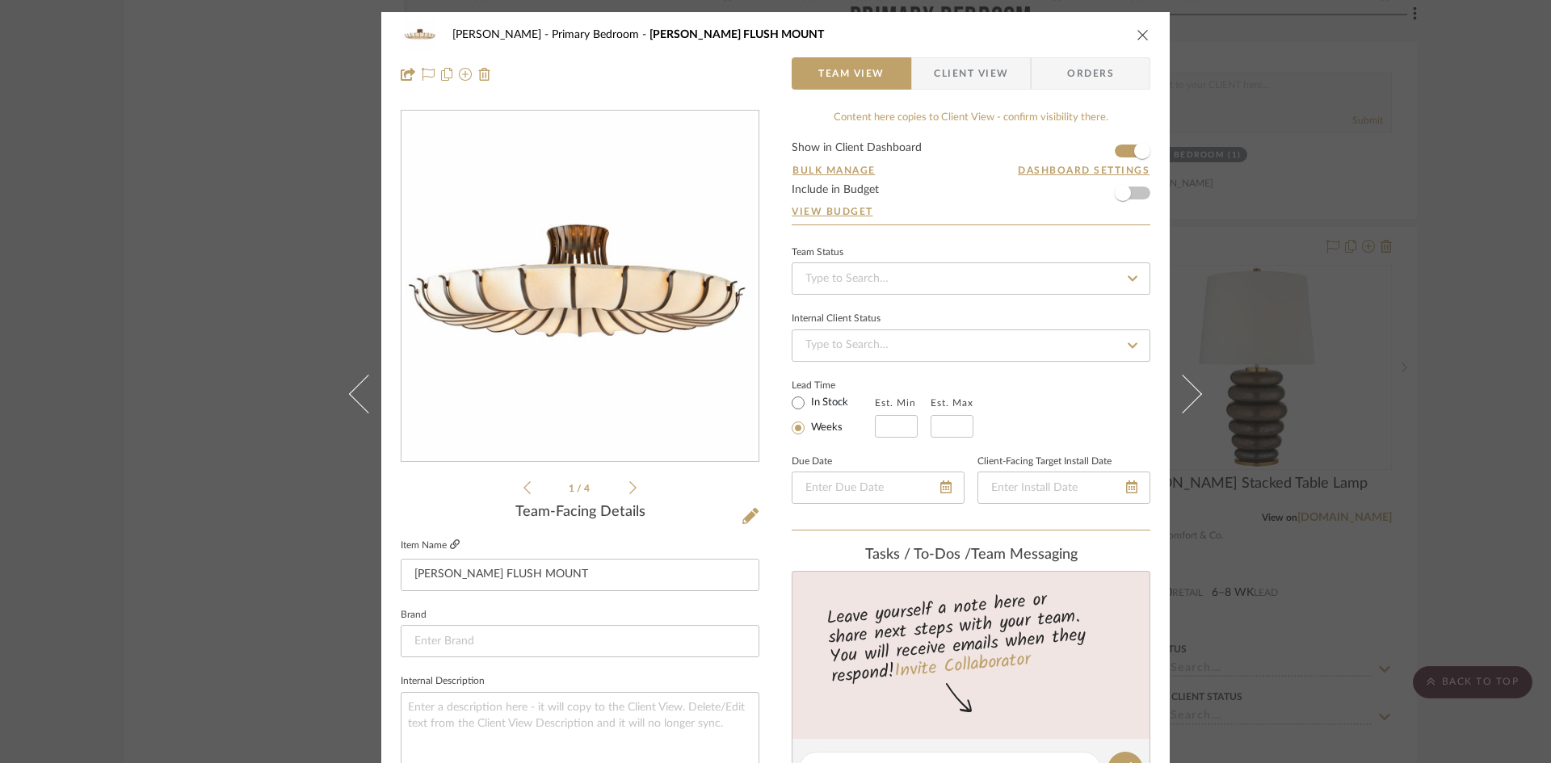
click at [450, 544] on icon at bounding box center [455, 544] width 10 height 10
click at [1136, 36] on icon "close" at bounding box center [1142, 34] width 13 height 13
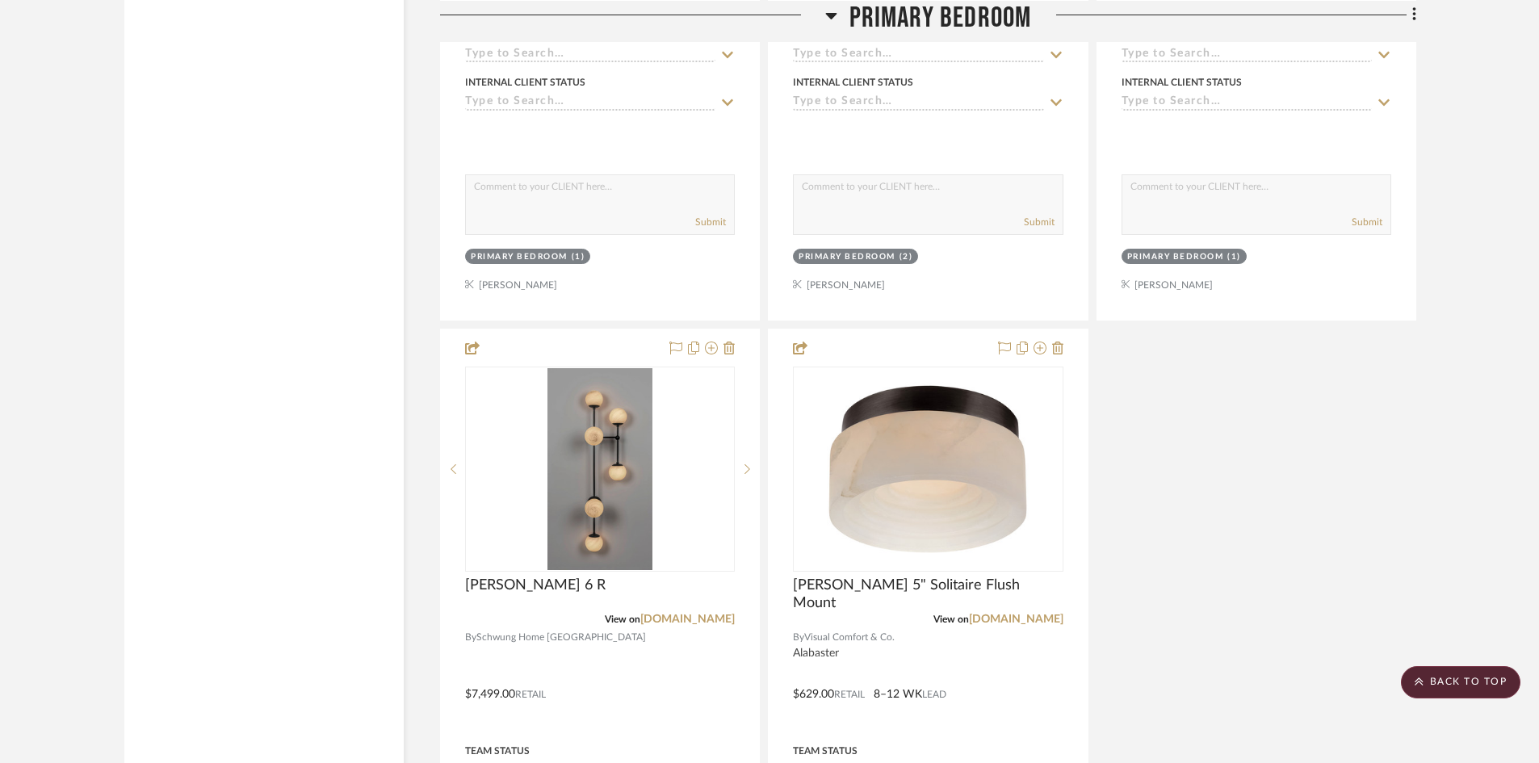
scroll to position [6703, 0]
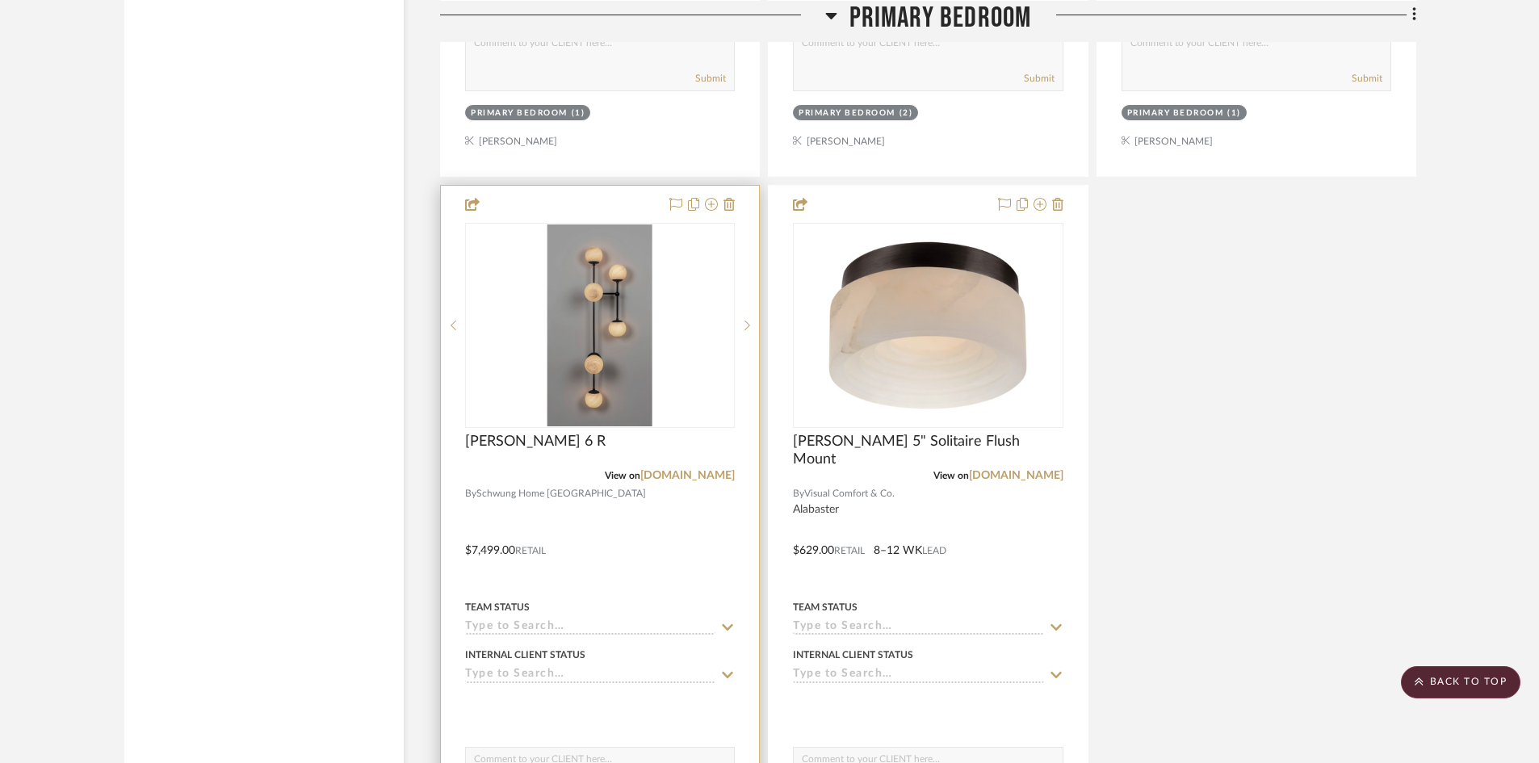
click at [572, 319] on div at bounding box center [600, 325] width 270 height 205
click at [589, 315] on img "0" at bounding box center [600, 326] width 105 height 202
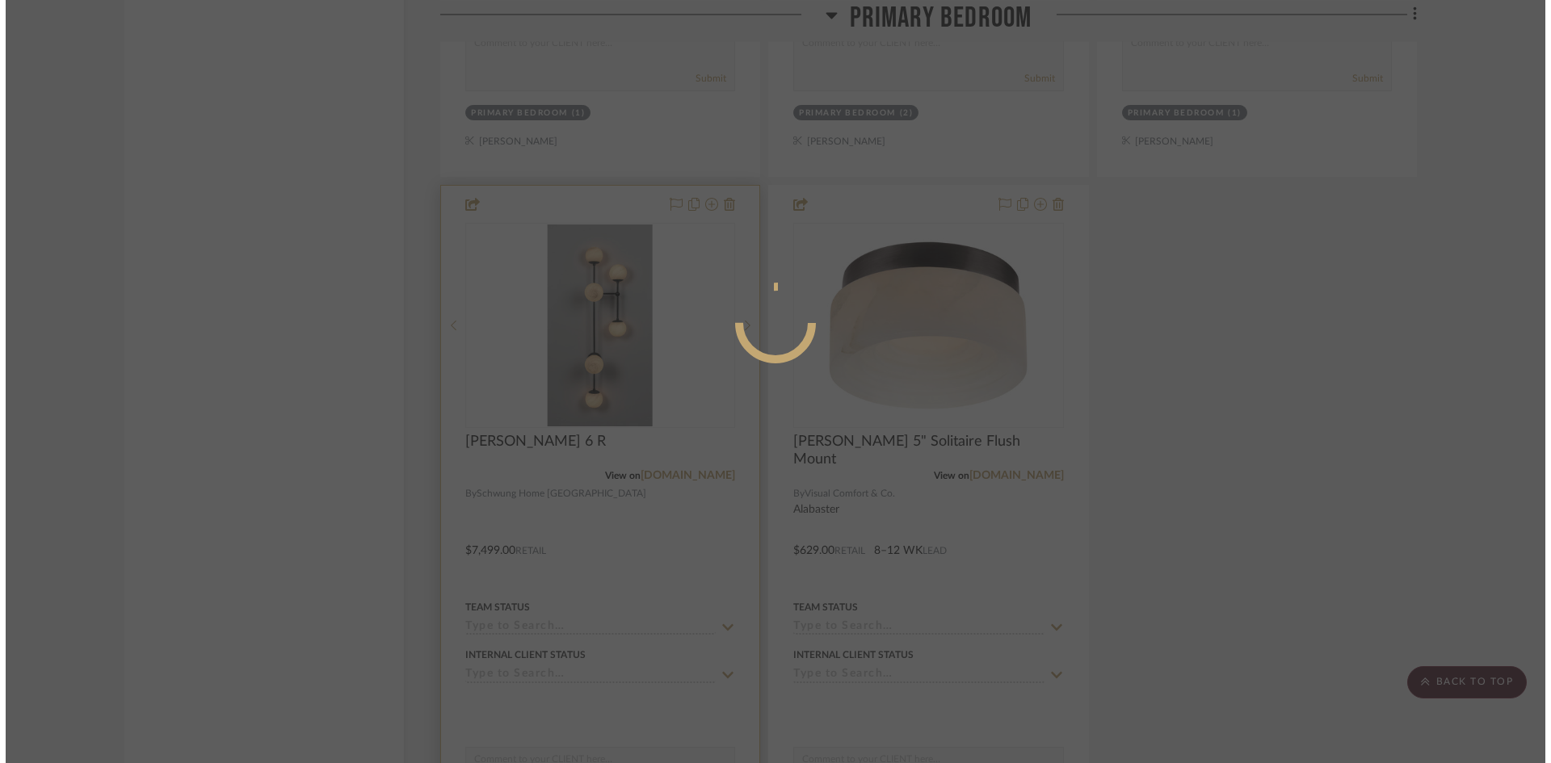
scroll to position [0, 0]
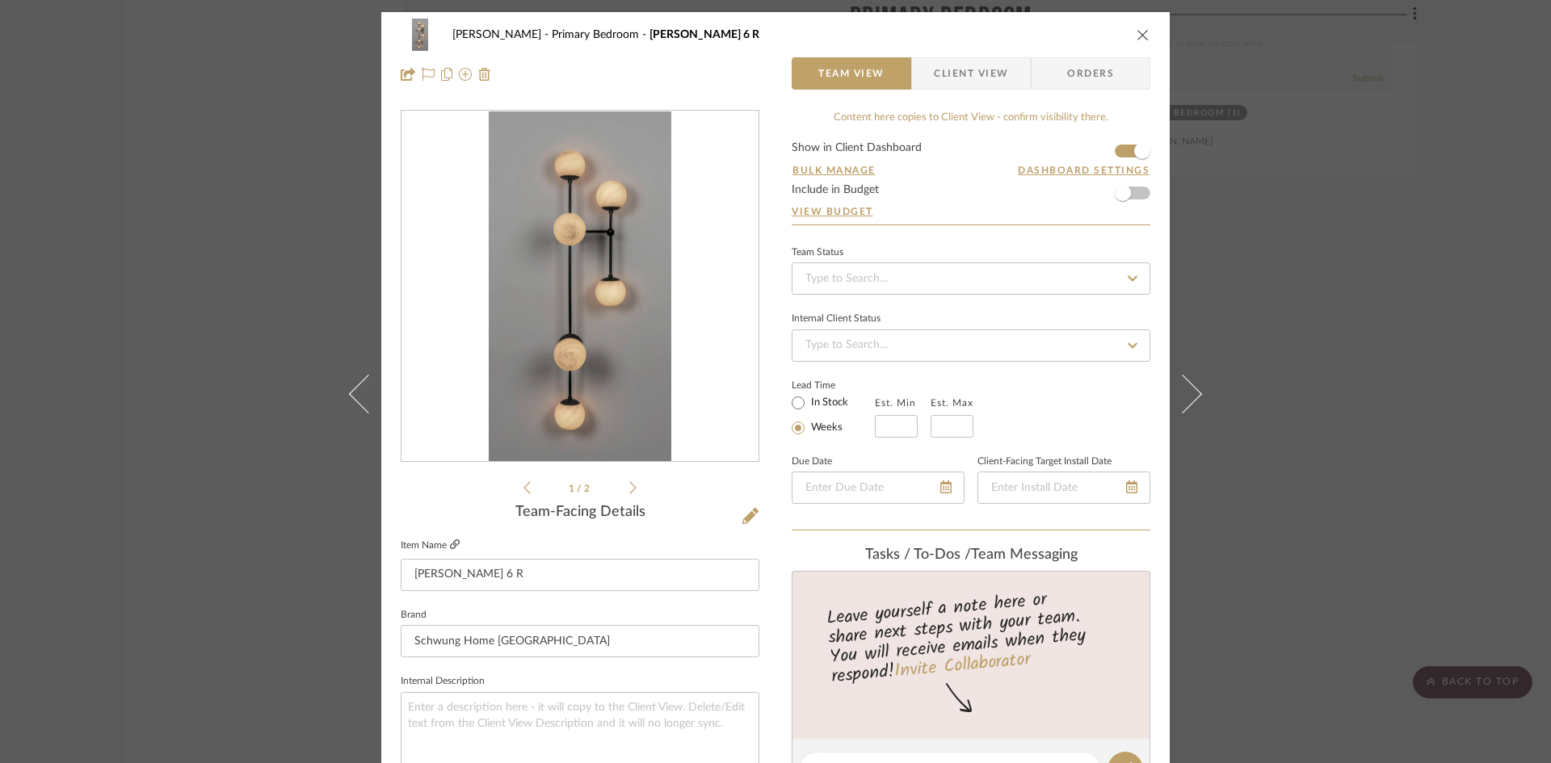
click at [453, 546] on icon at bounding box center [455, 544] width 10 height 10
click at [948, 78] on span "Client View" at bounding box center [971, 73] width 74 height 32
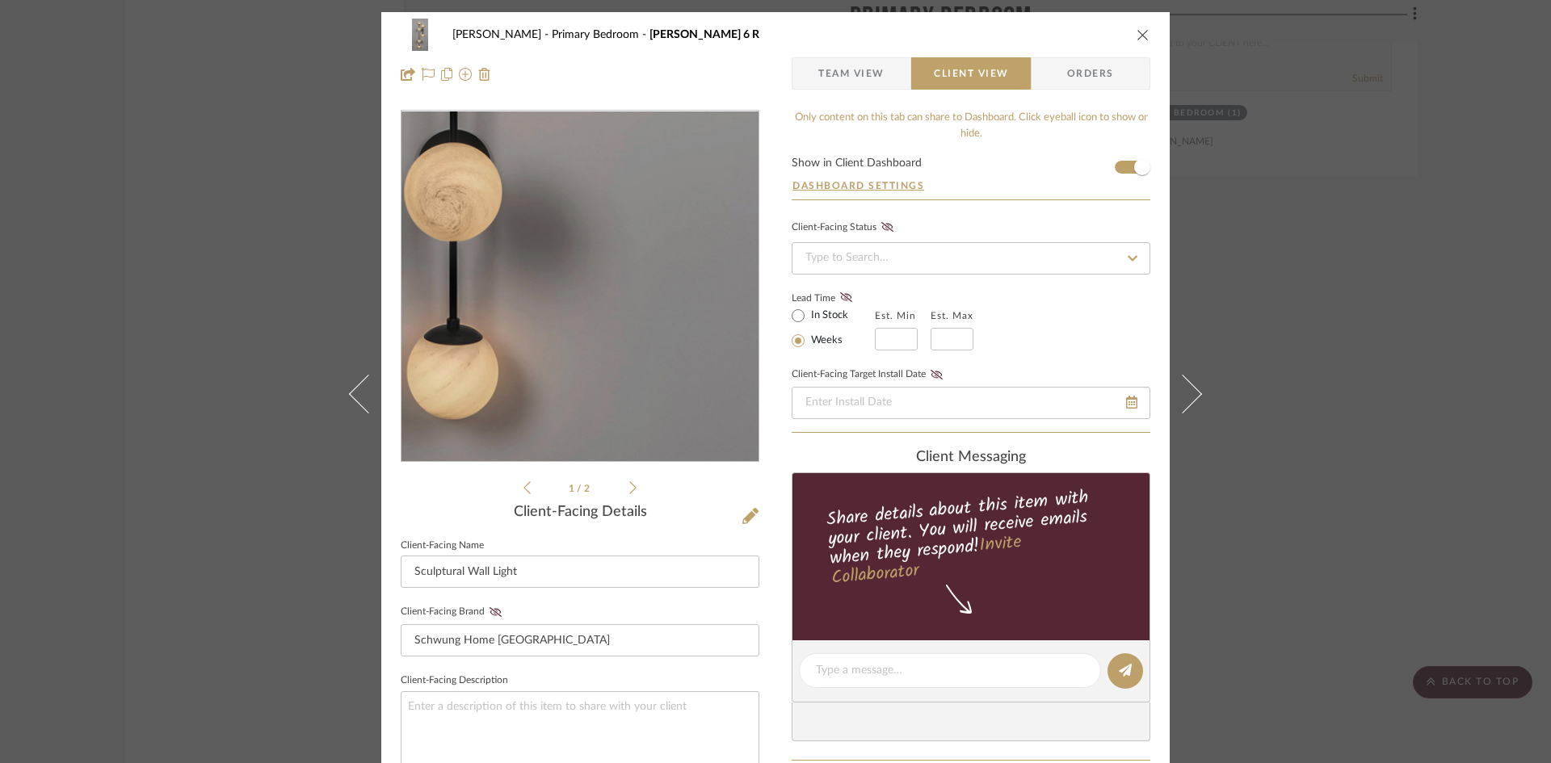
click at [616, 386] on img "0" at bounding box center [580, 286] width 183 height 350
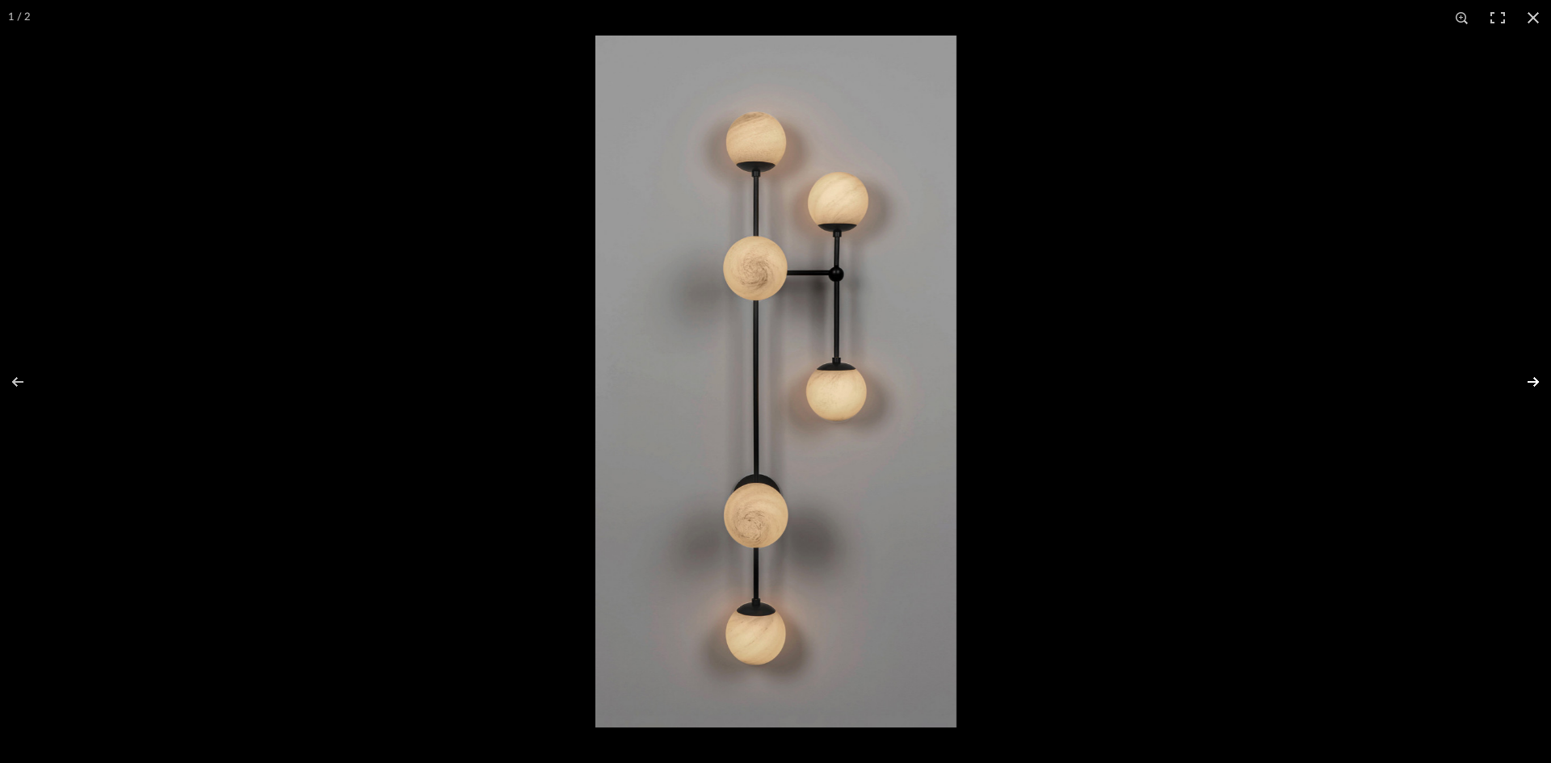
click at [1534, 380] on button at bounding box center [1522, 382] width 57 height 81
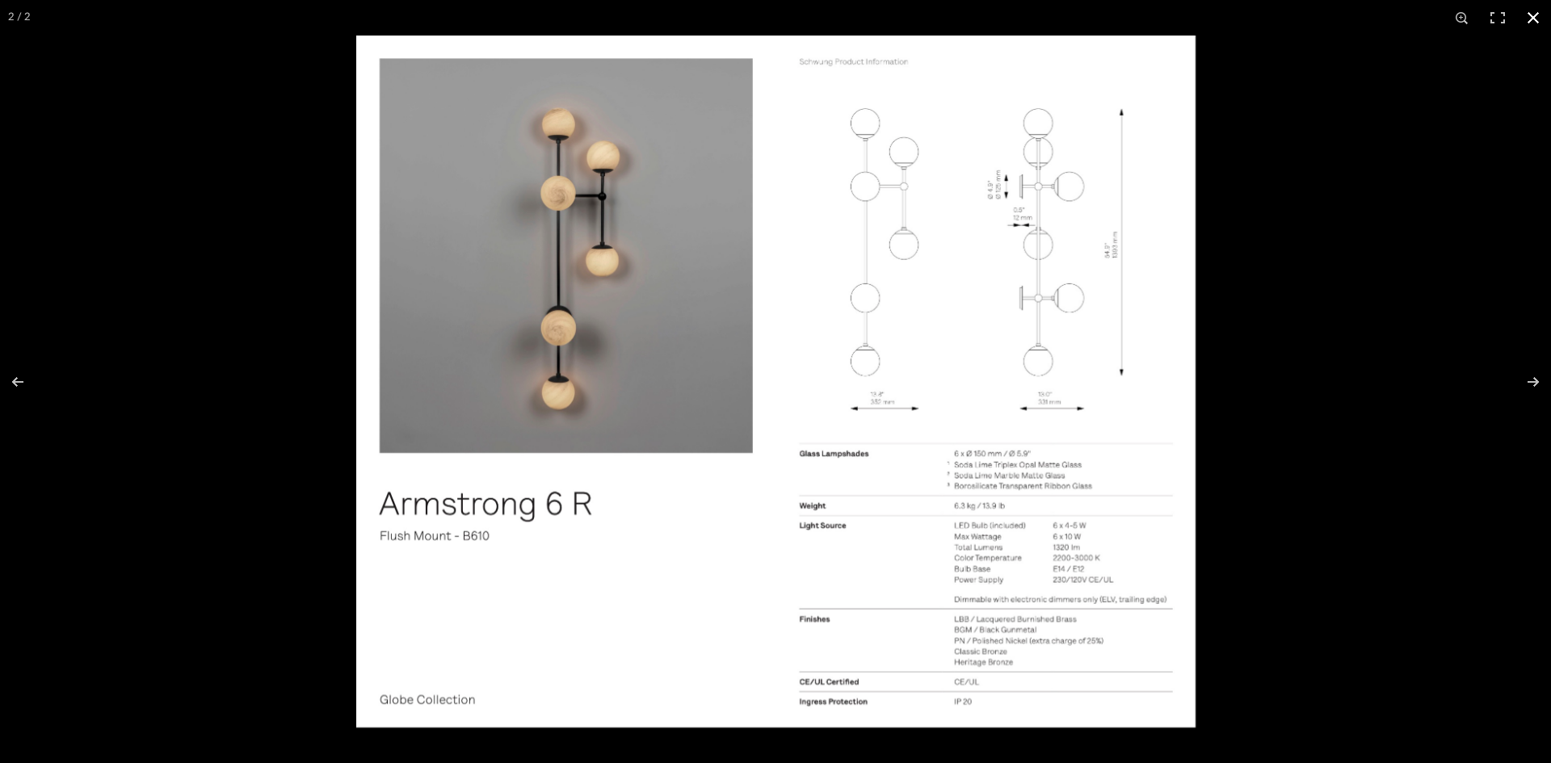
click at [1537, 19] on button at bounding box center [1533, 18] width 36 height 36
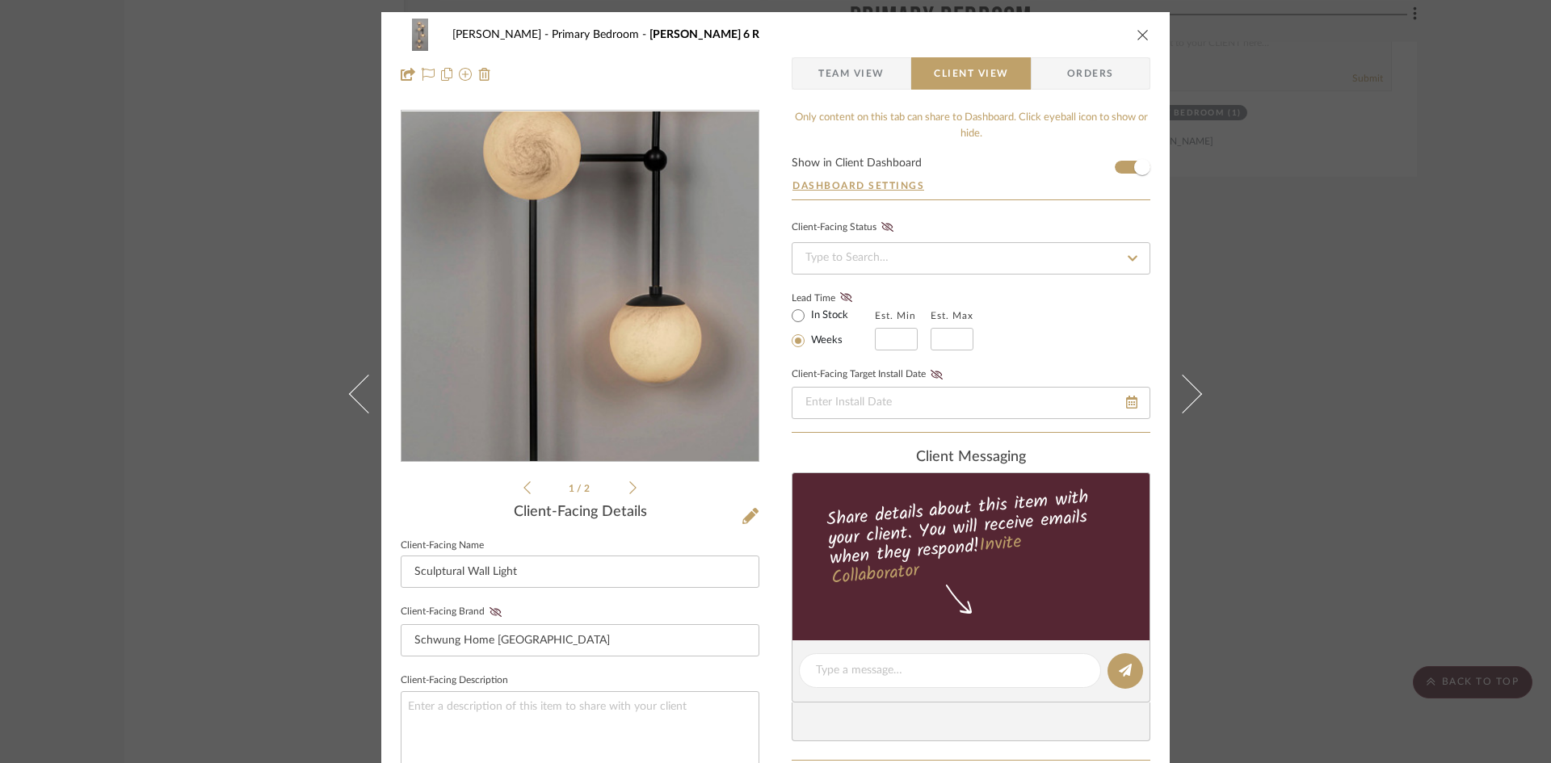
click at [602, 272] on img "0" at bounding box center [580, 286] width 183 height 350
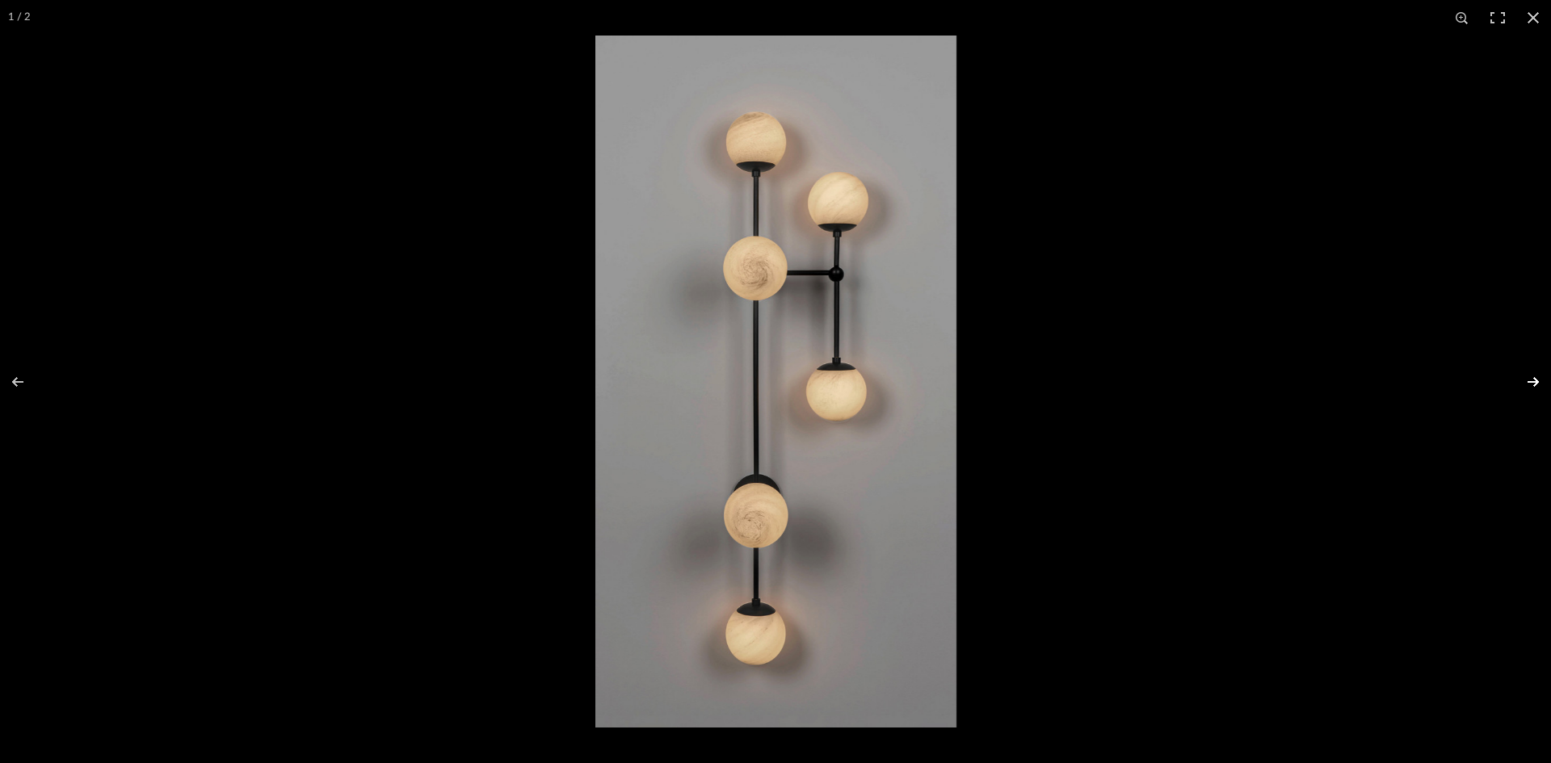
click at [1526, 380] on button at bounding box center [1522, 382] width 57 height 81
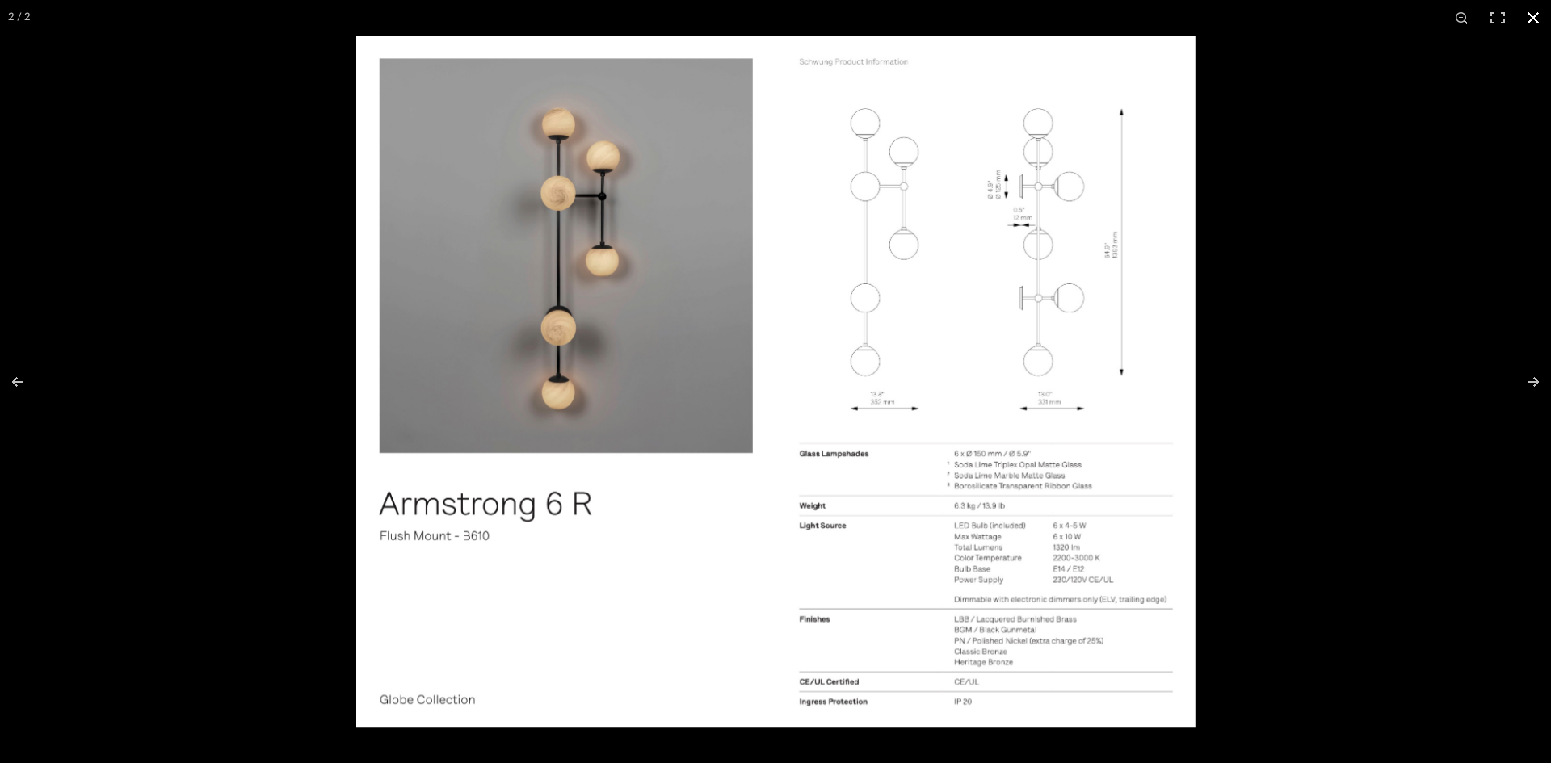
click at [1529, 15] on button at bounding box center [1533, 18] width 36 height 36
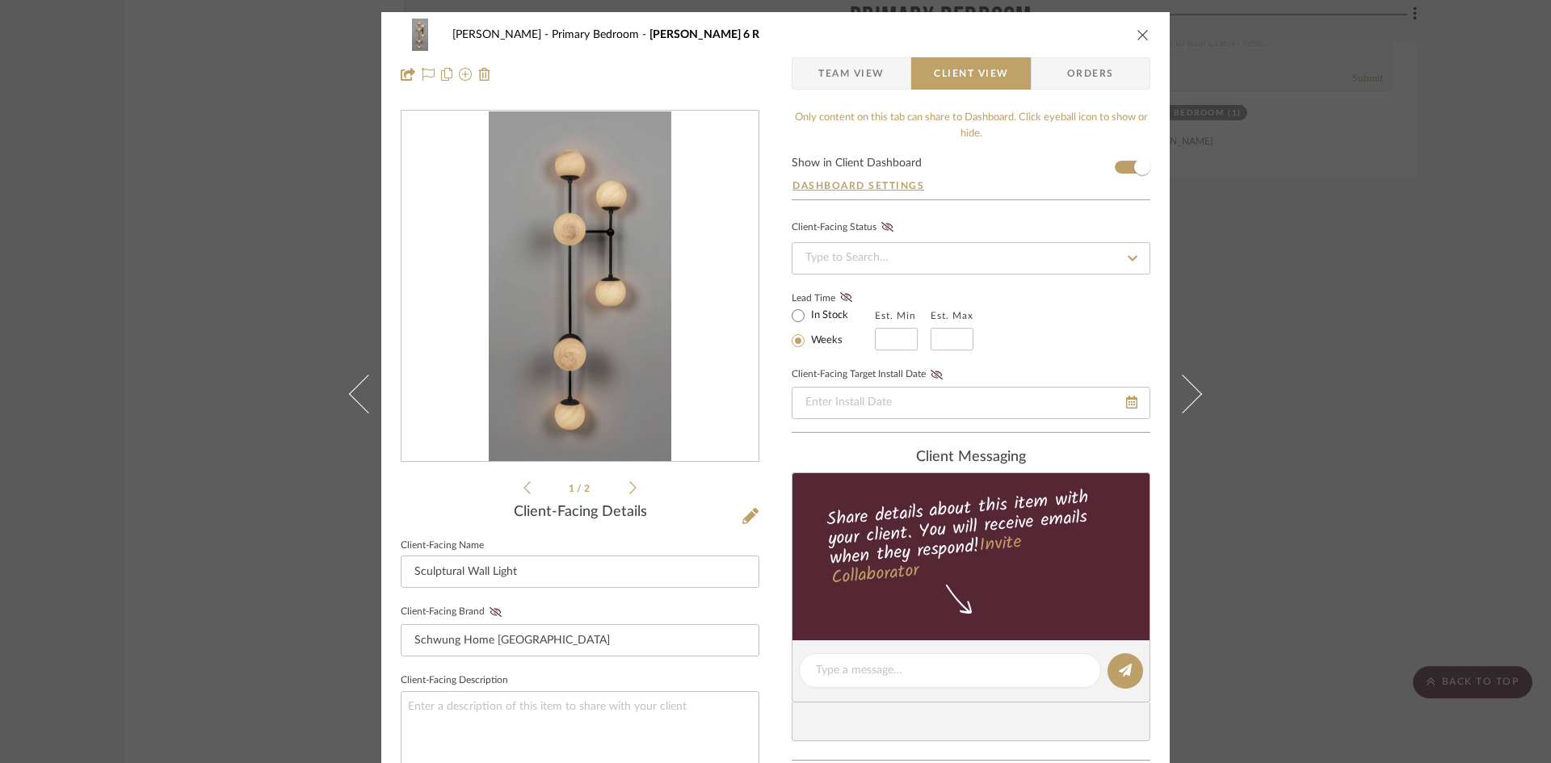
click at [1141, 37] on icon "close" at bounding box center [1142, 34] width 13 height 13
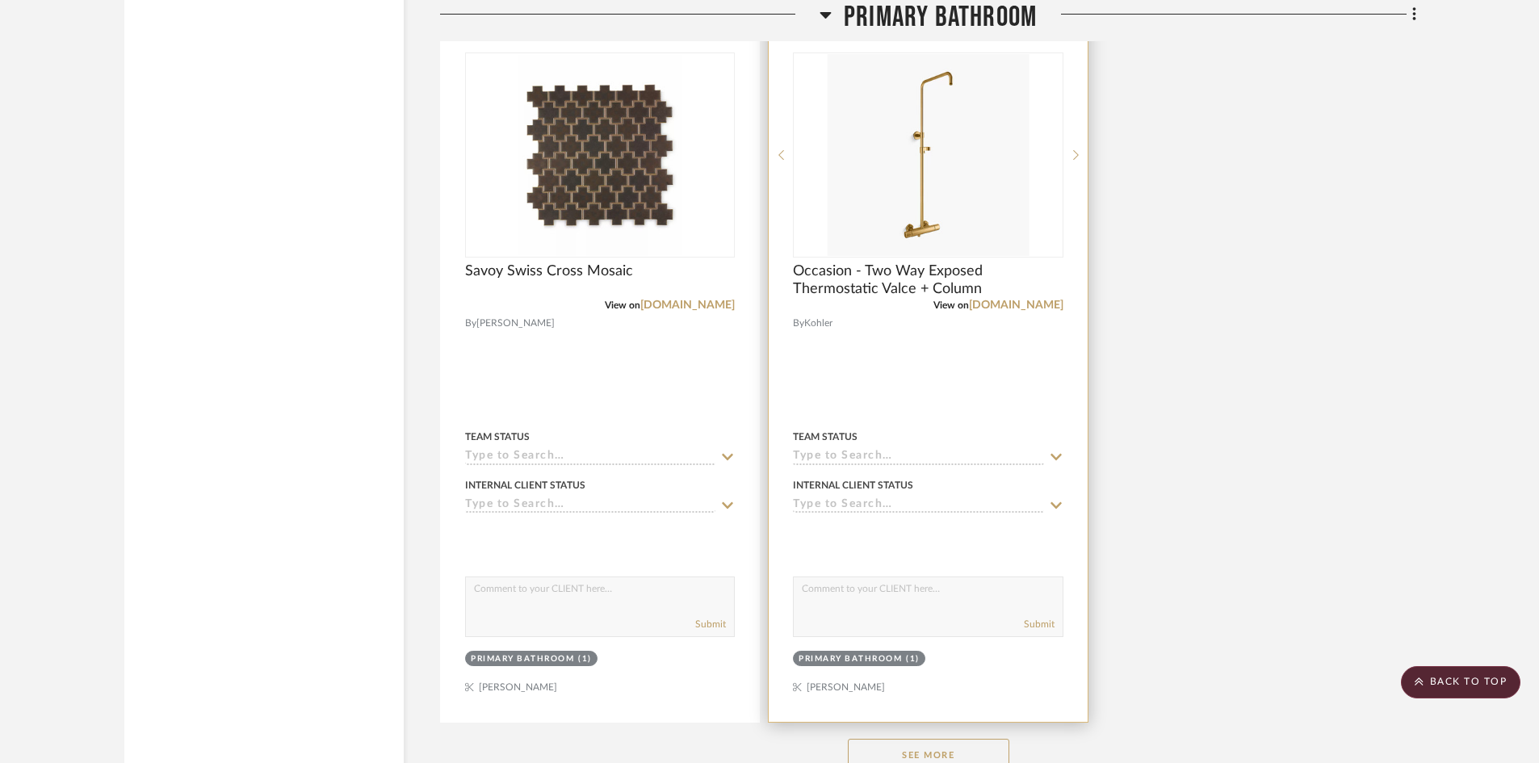
scroll to position [10821, 0]
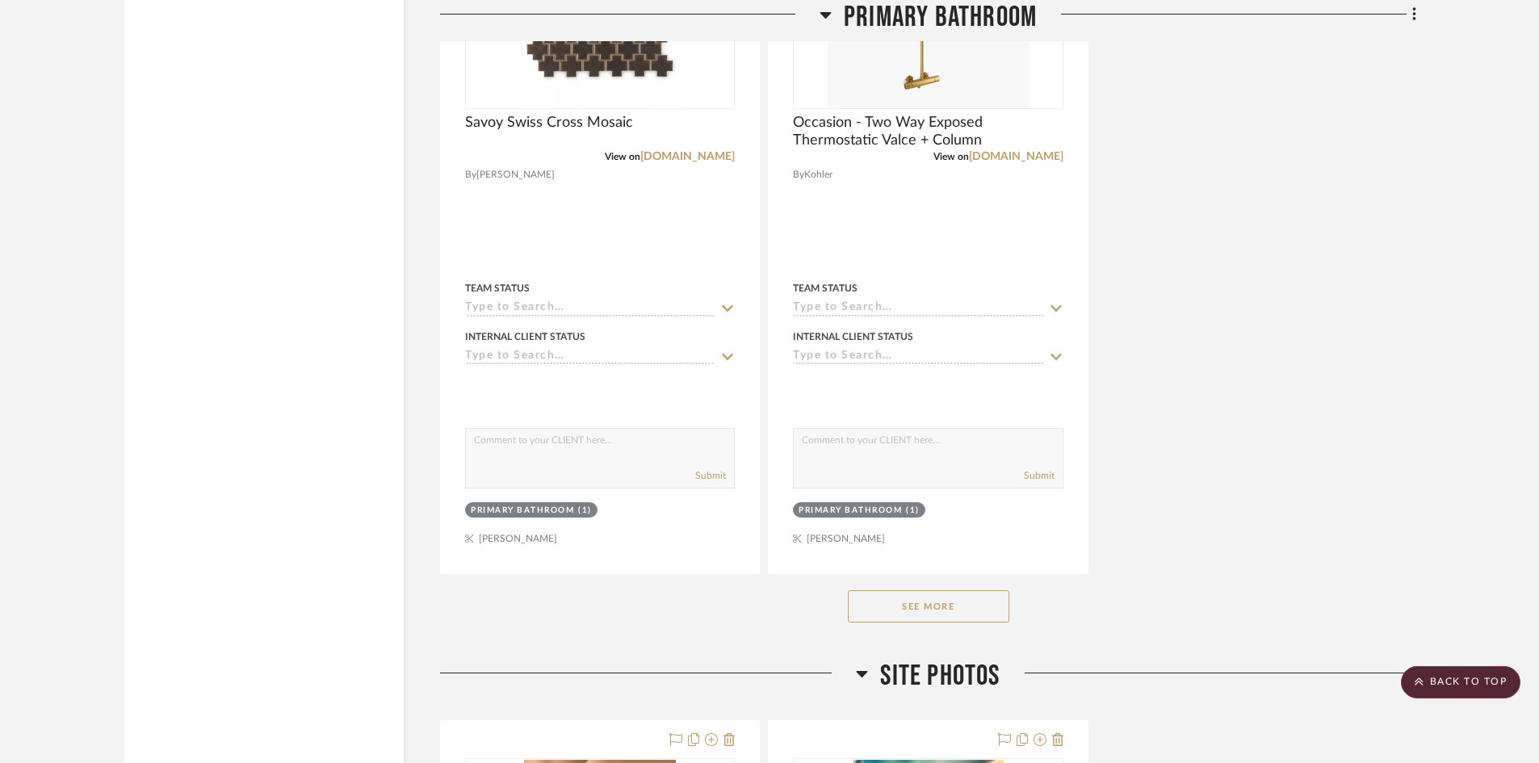
click at [899, 604] on button "See More" at bounding box center [929, 606] width 162 height 32
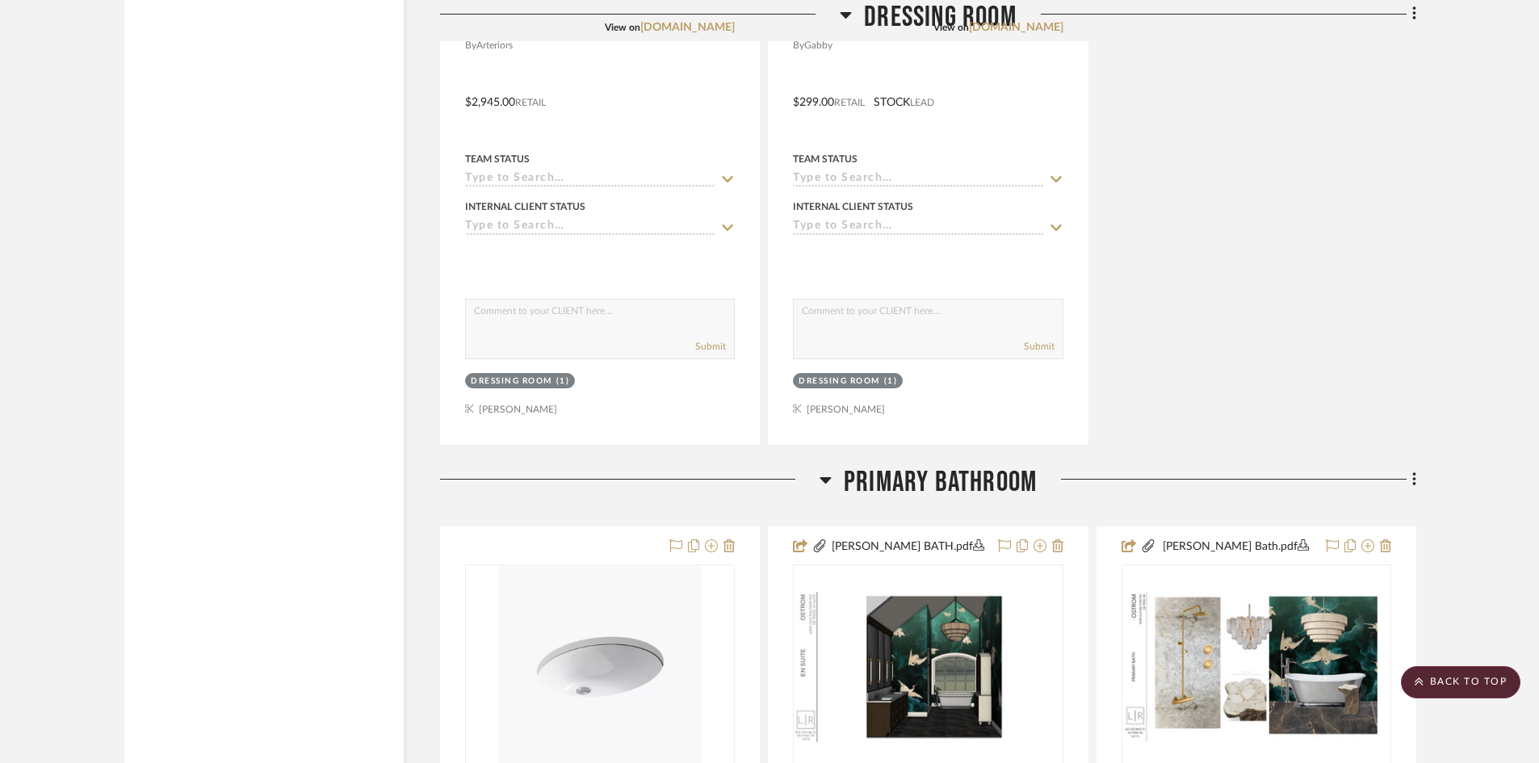
scroll to position [9125, 0]
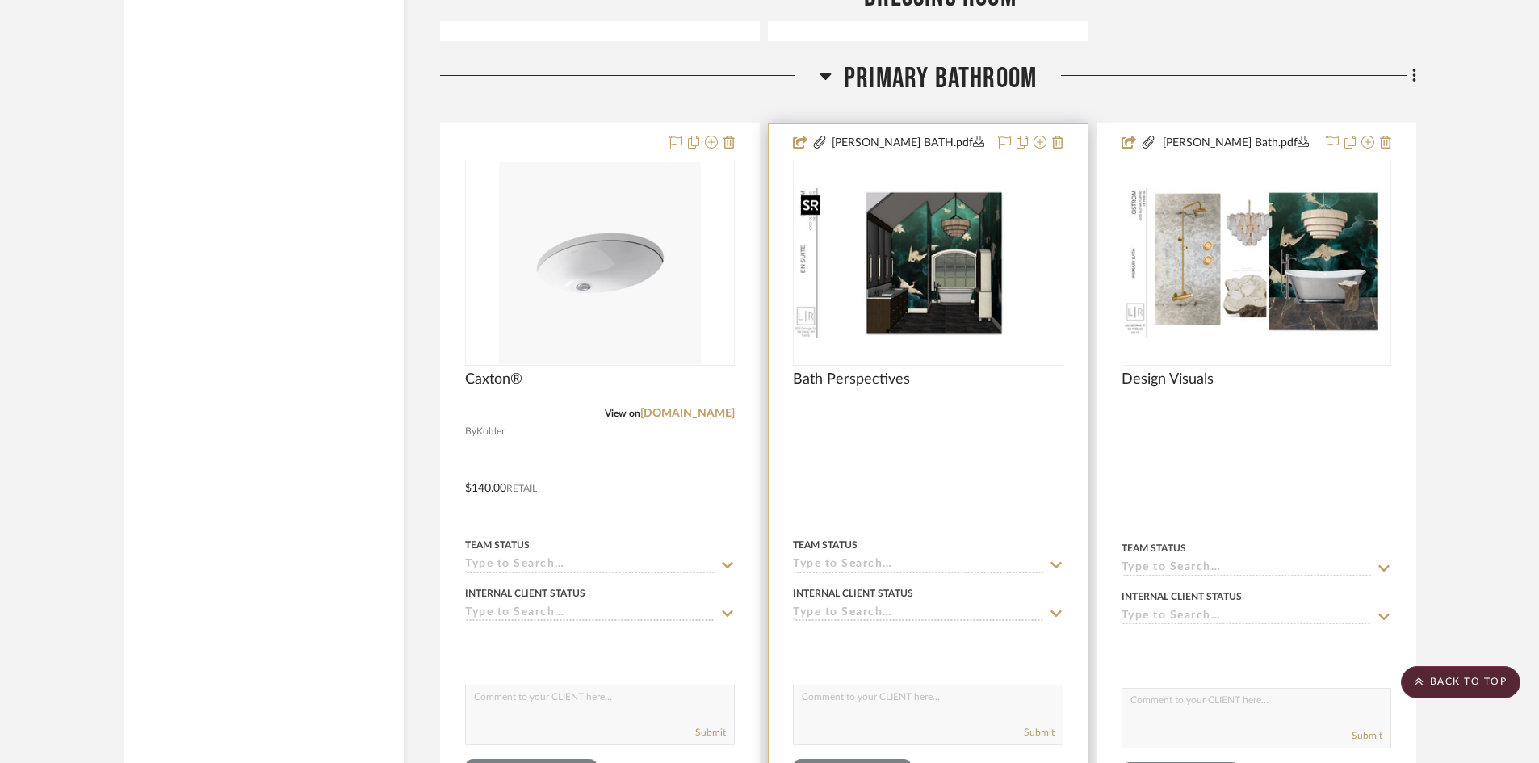
click at [958, 269] on img "0" at bounding box center [928, 263] width 266 height 150
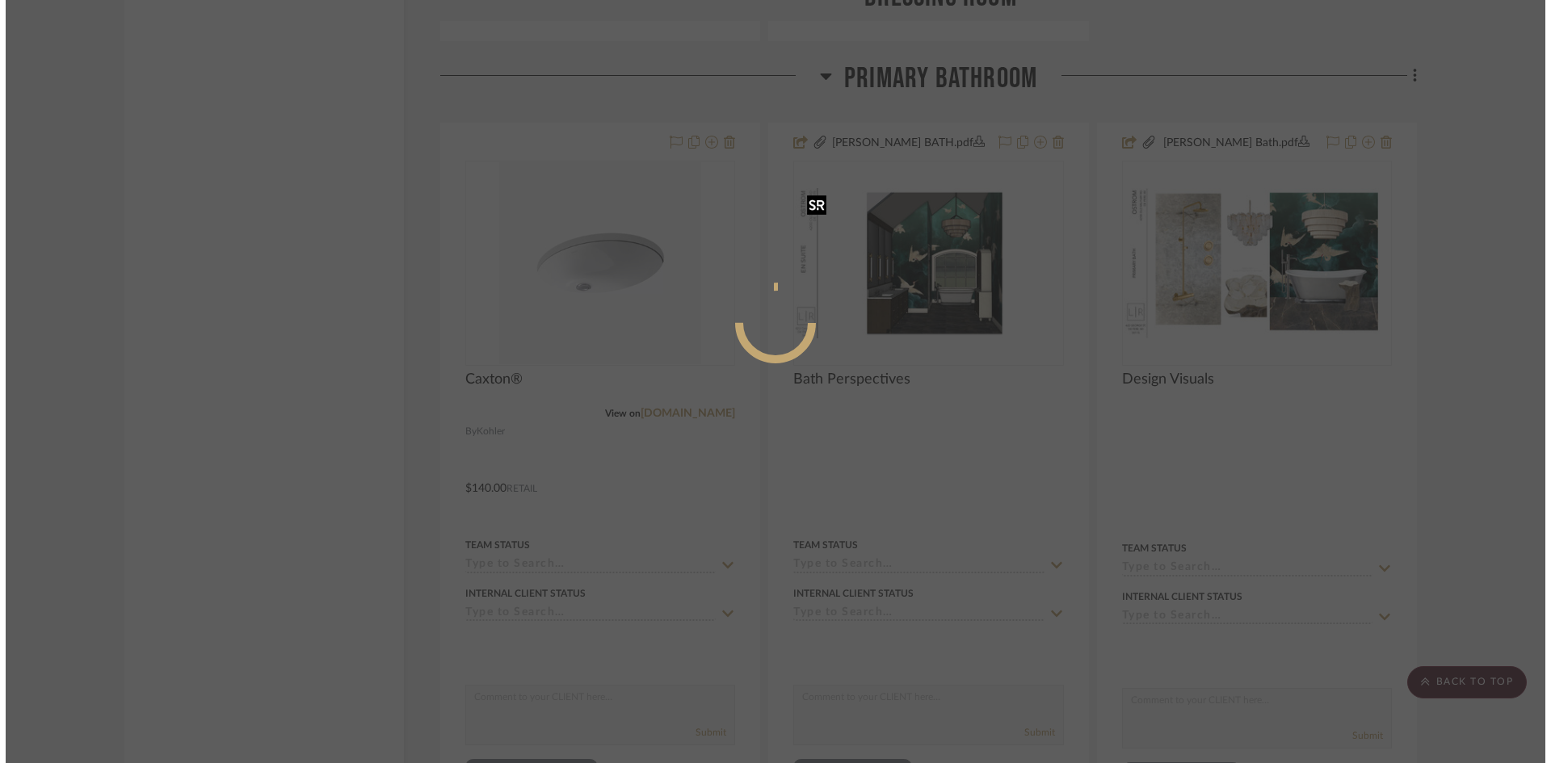
scroll to position [0, 0]
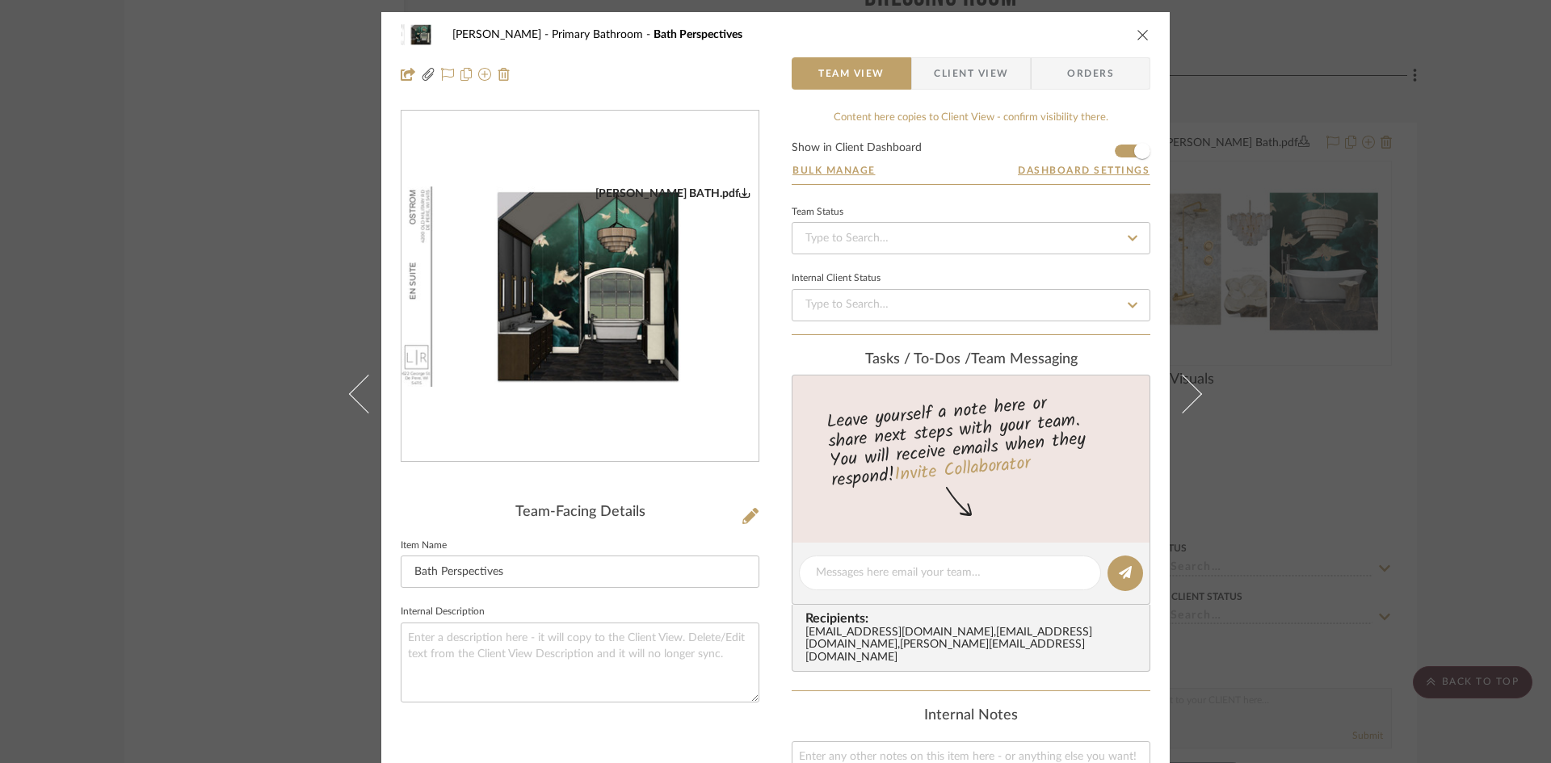
click at [556, 309] on img "0" at bounding box center [579, 287] width 357 height 201
